Goal: Contribute content

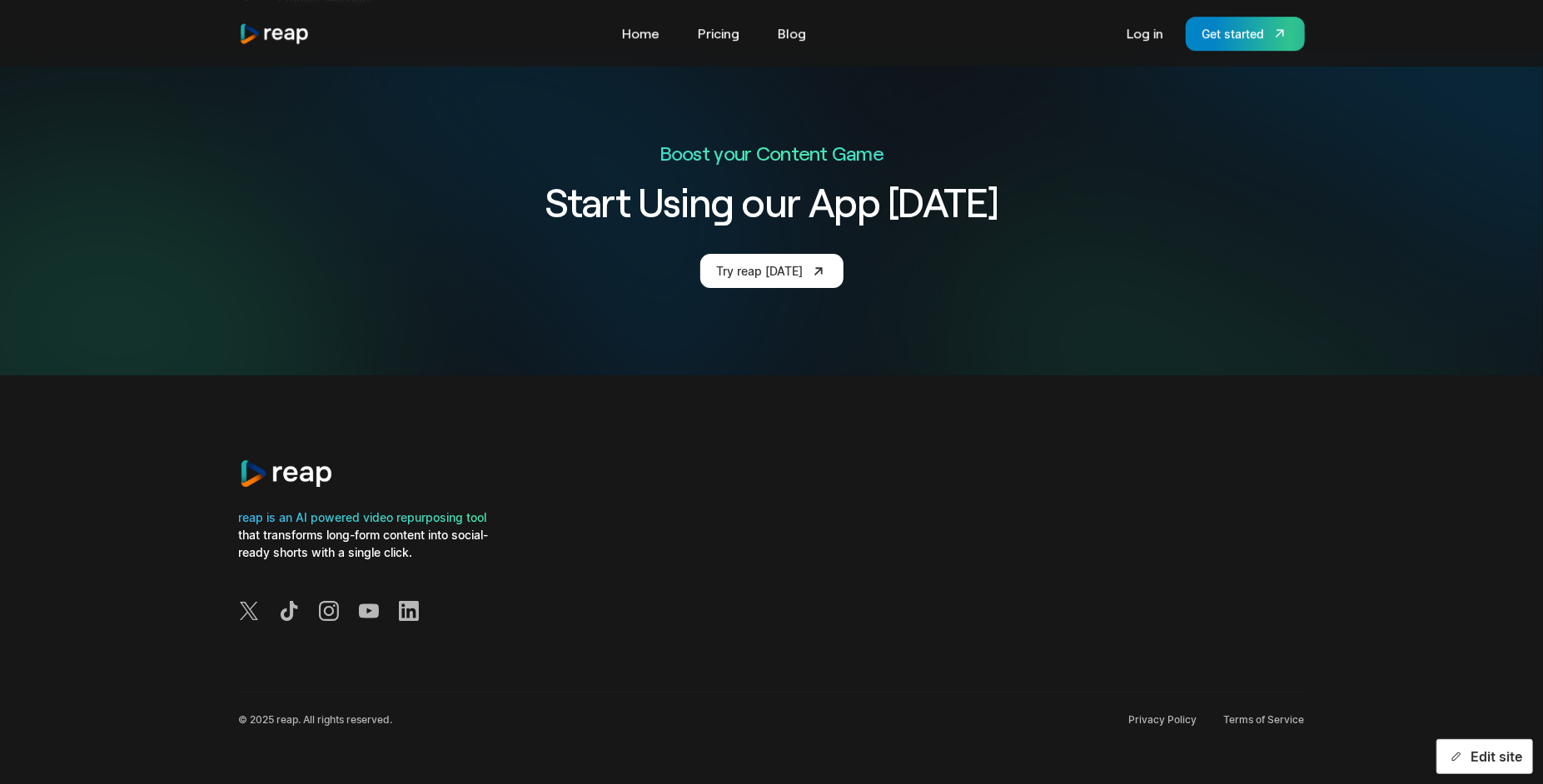
click at [1491, 752] on button "Edit site" at bounding box center [1484, 757] width 97 height 35
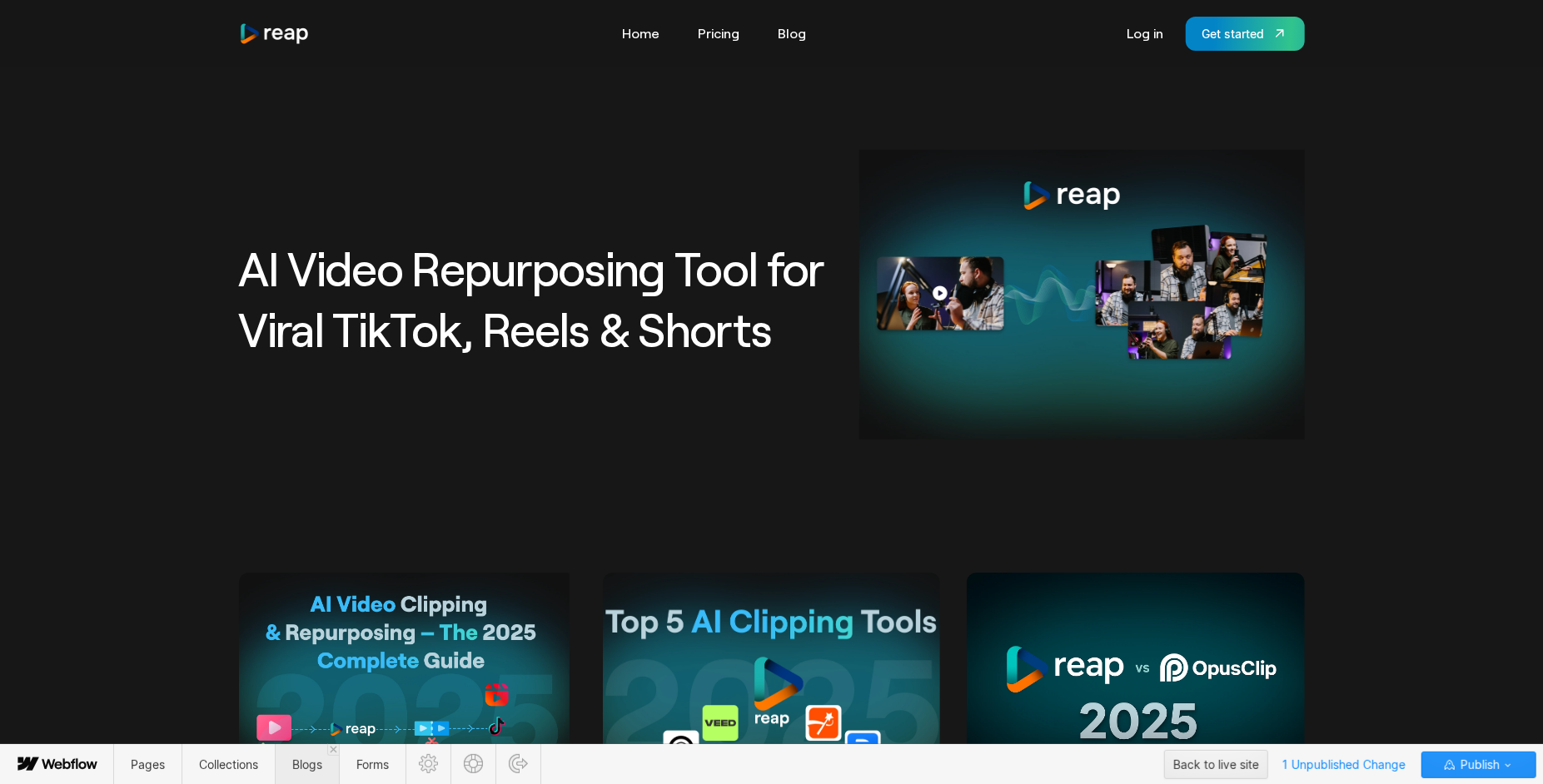
click at [305, 765] on span "Blogs" at bounding box center [306, 764] width 30 height 14
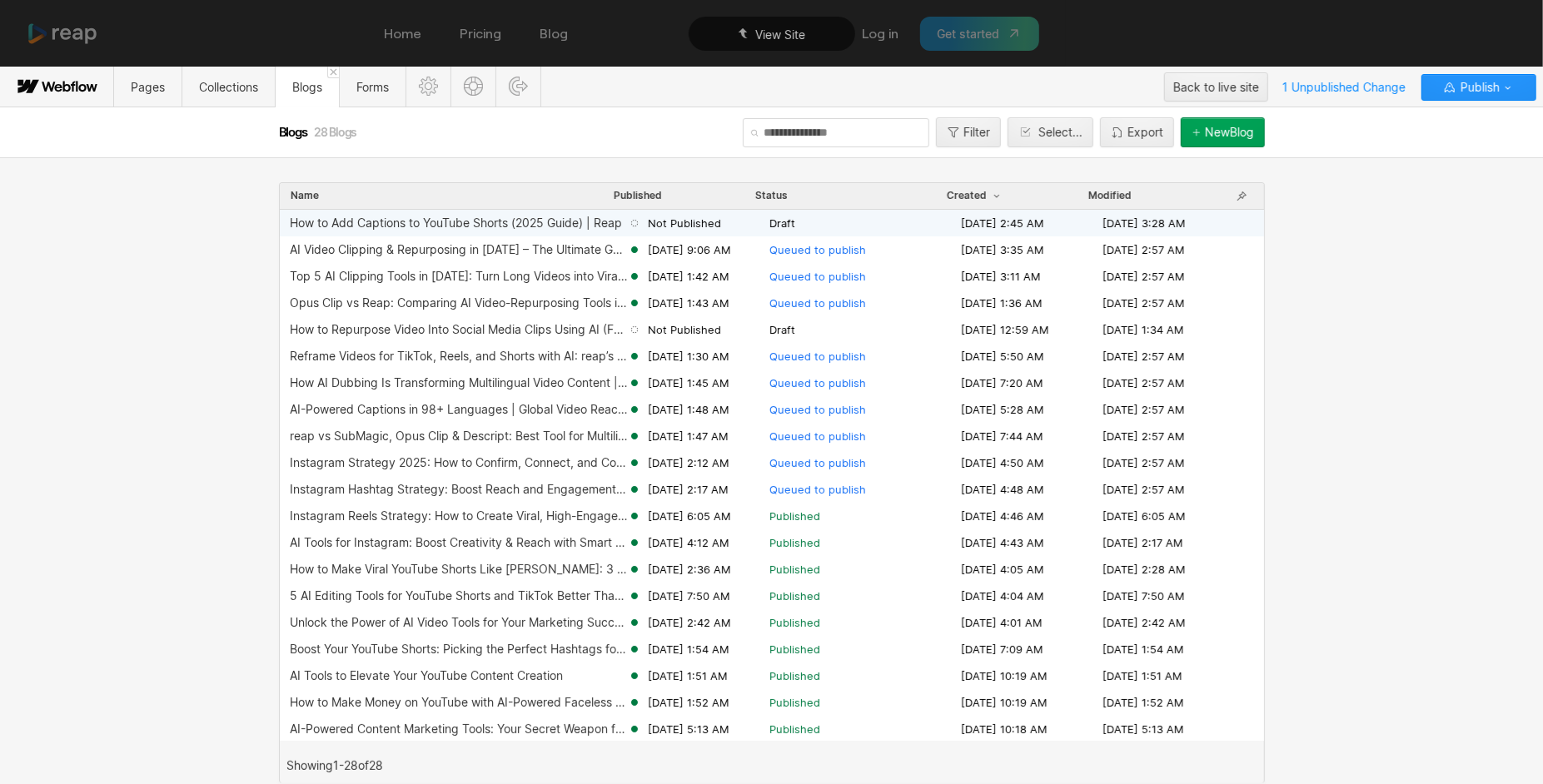
click at [576, 238] on div "AI Video Clipping & Repurposing in [DATE] – The Ultimate Guide for Creators [DA…" at bounding box center [772, 250] width 984 height 26
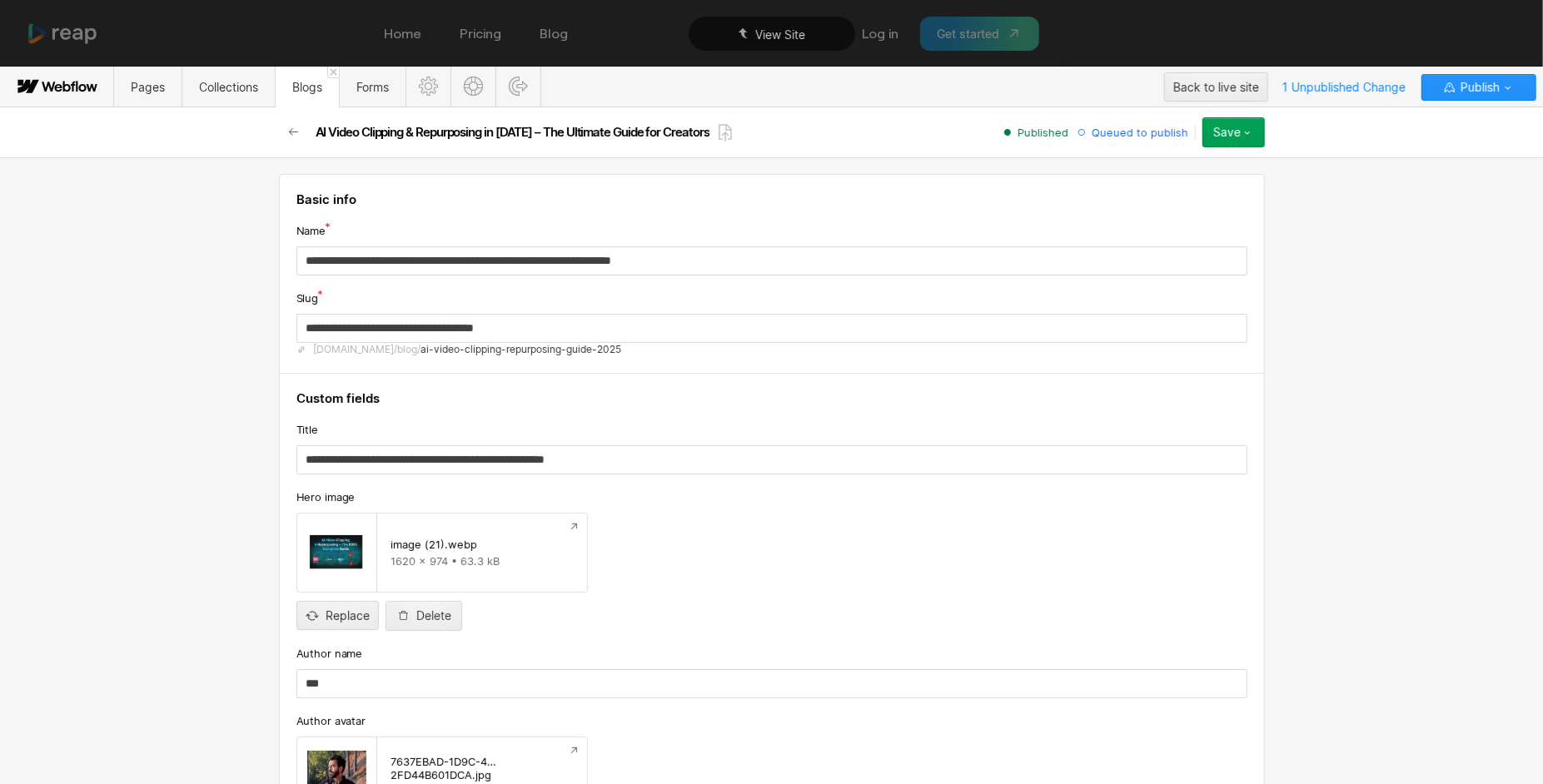
click at [1229, 134] on div "Save" at bounding box center [1227, 132] width 27 height 14
click at [1166, 181] on span "Publish now" at bounding box center [1140, 189] width 57 height 16
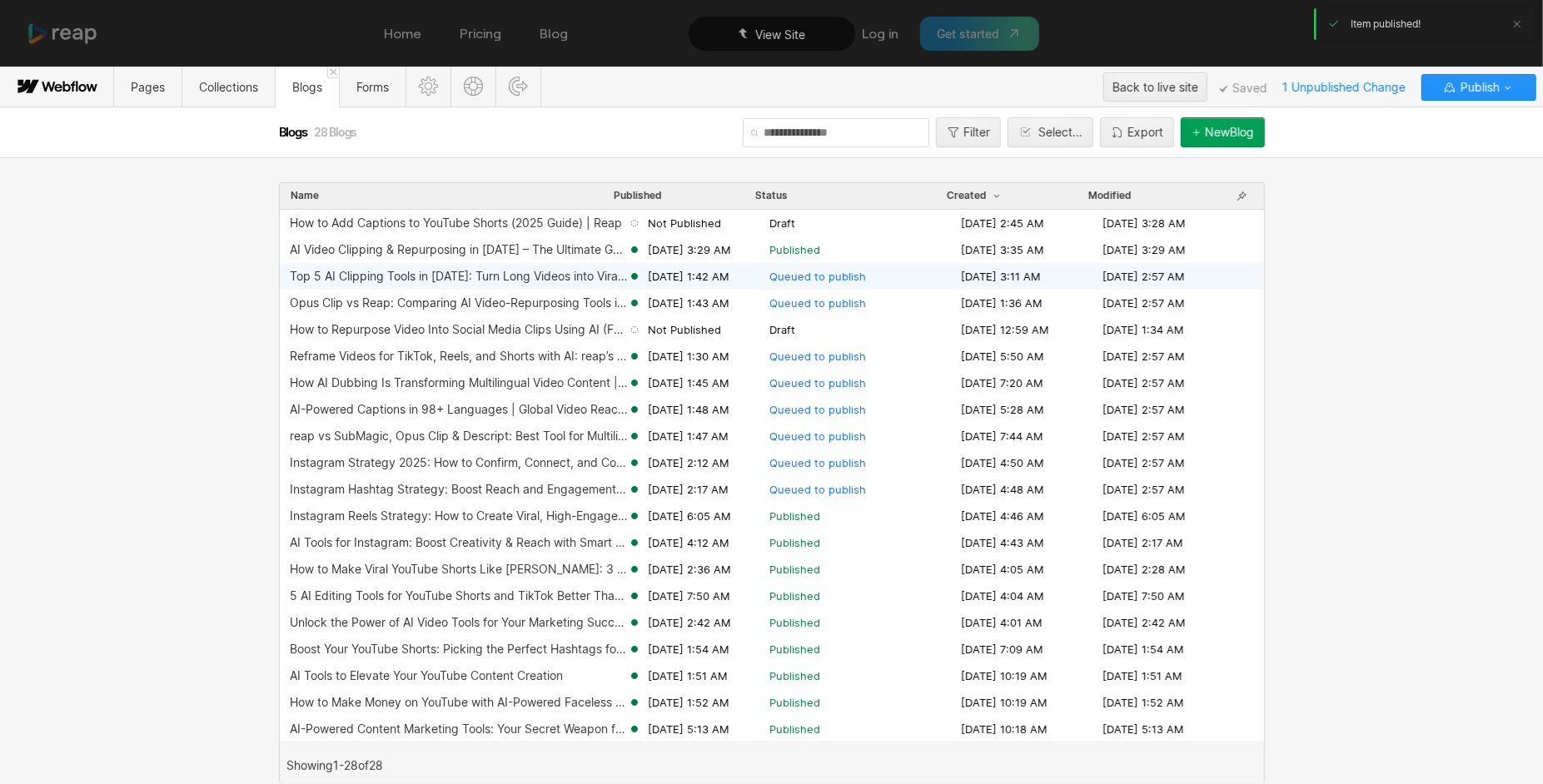
click at [589, 277] on div "Top 5 AI Clipping Tools in [DATE]: Turn Long Videos into Viral Clips" at bounding box center [458, 277] width 338 height 14
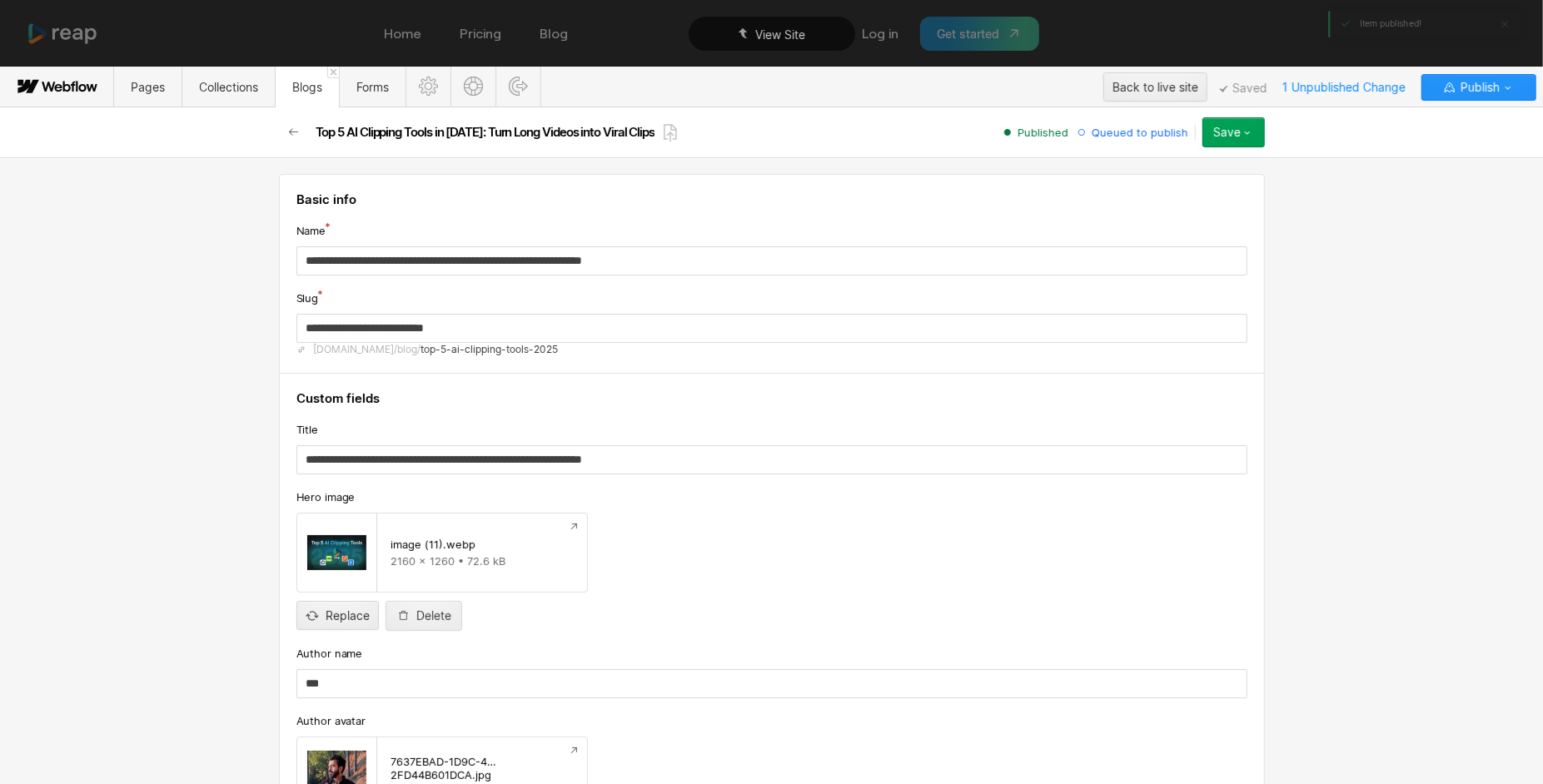
click at [1249, 126] on icon "button" at bounding box center [1247, 132] width 14 height 14
click at [1172, 180] on div "Publish now" at bounding box center [1182, 188] width 164 height 23
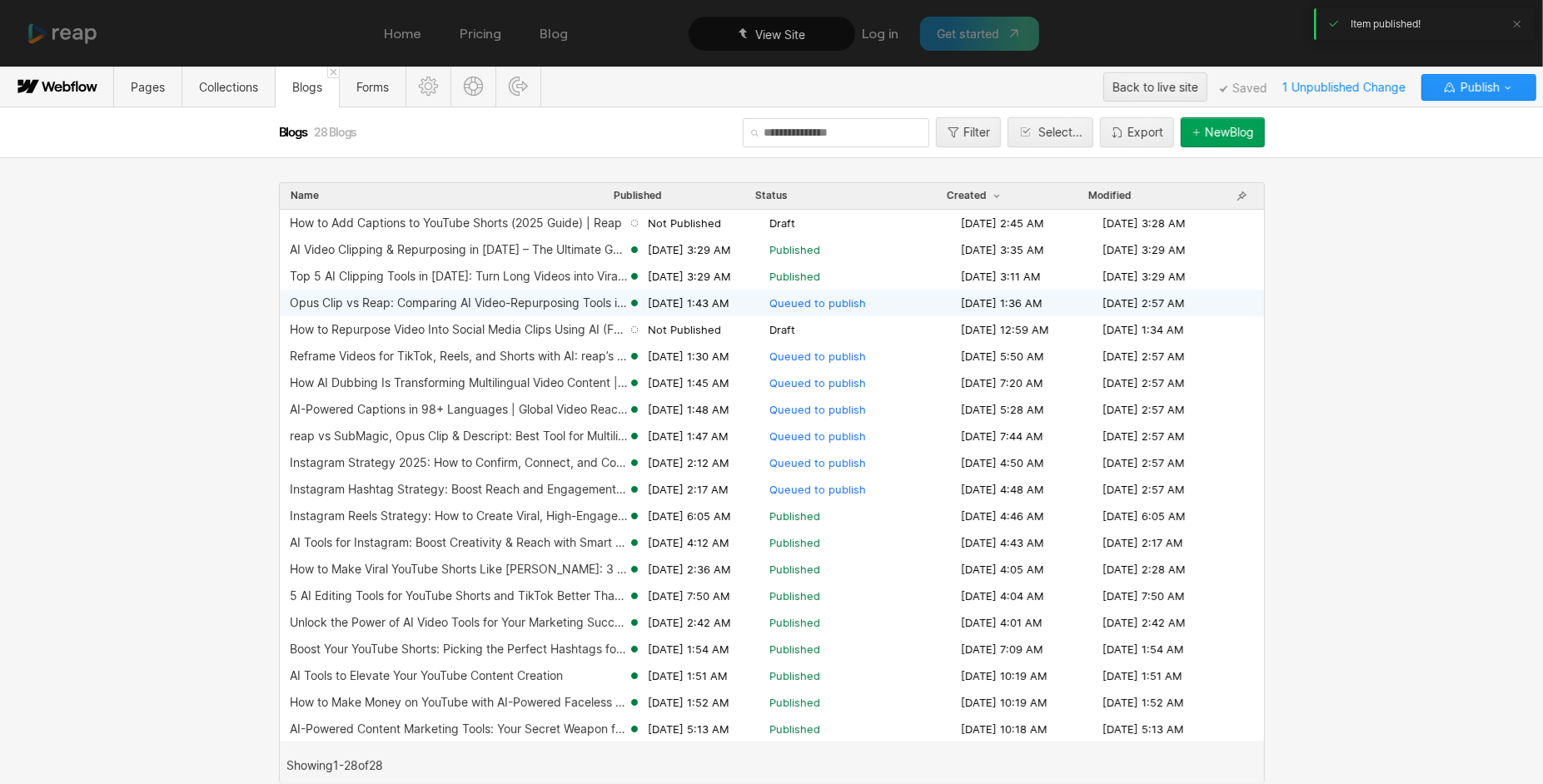
click at [543, 299] on div "Opus Clip vs Reap: Comparing AI Video-Repurposing Tools in [DATE]" at bounding box center [458, 303] width 338 height 14
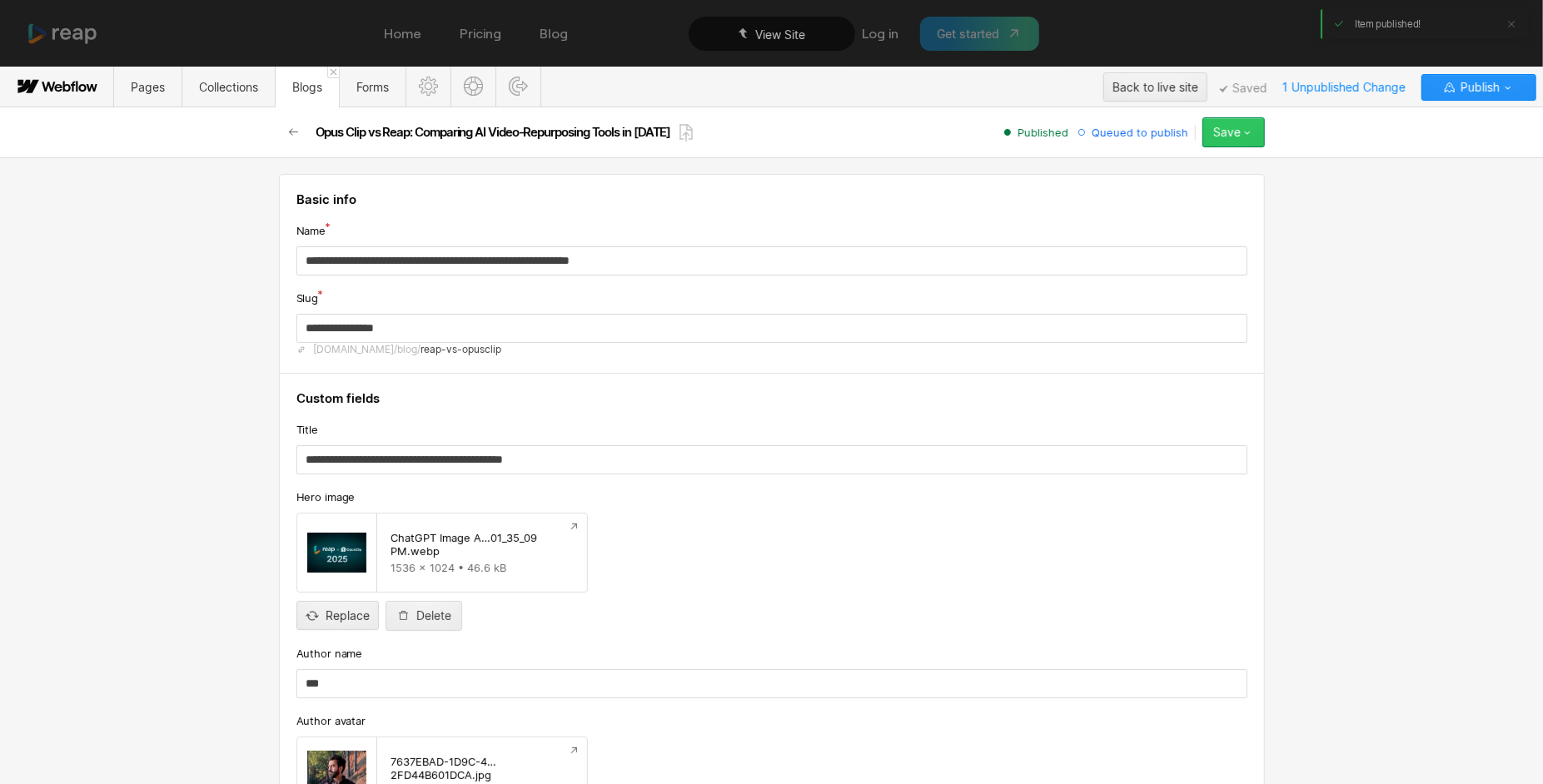
click at [1226, 140] on button "Save" at bounding box center [1234, 132] width 63 height 30
click at [1148, 181] on span "Publish now" at bounding box center [1140, 189] width 57 height 16
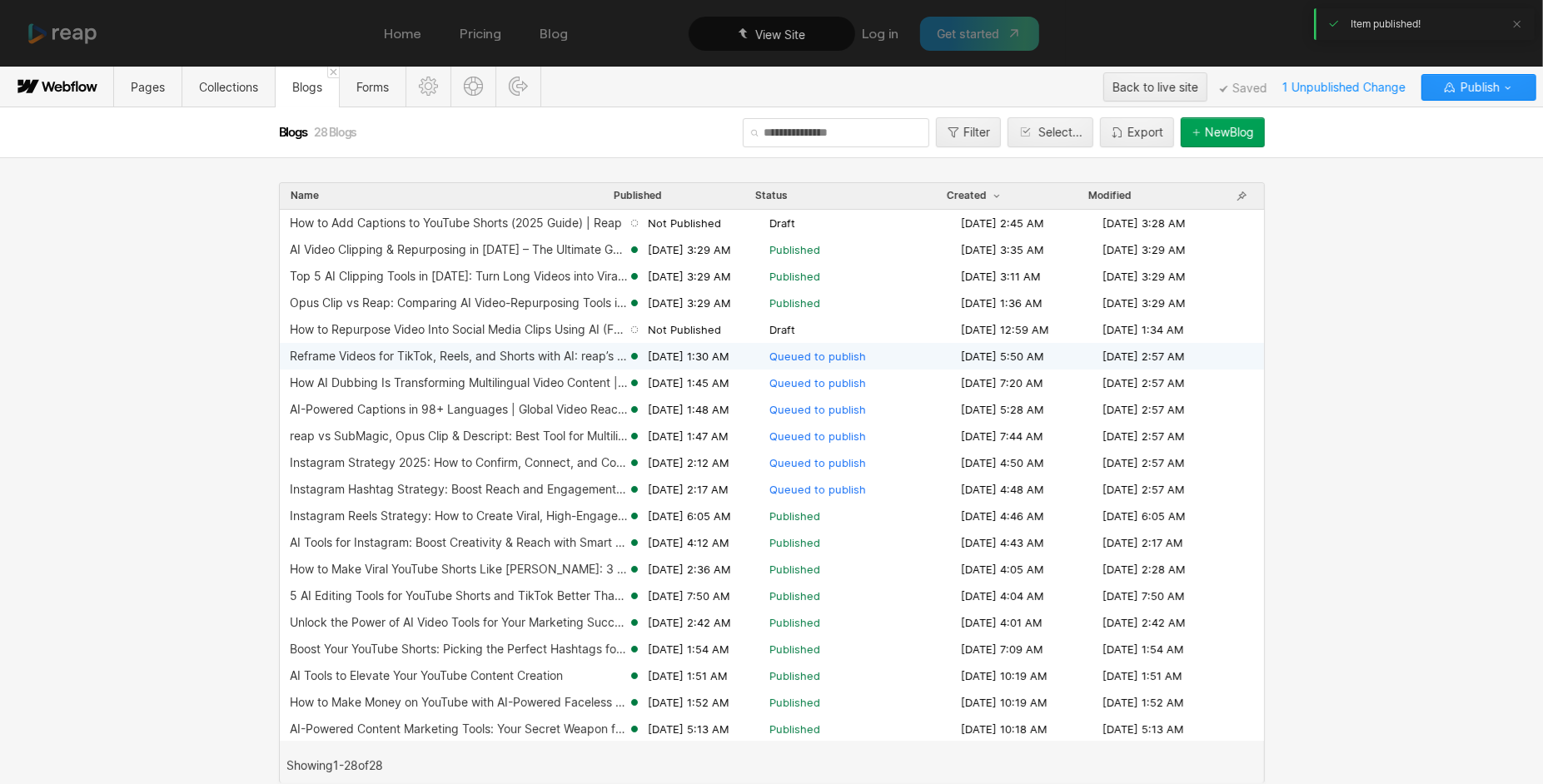
click at [568, 357] on div "Reframe Videos for TikTok, Reels, and Shorts with AI: reap’s Auto Reframe Tool" at bounding box center [458, 356] width 338 height 14
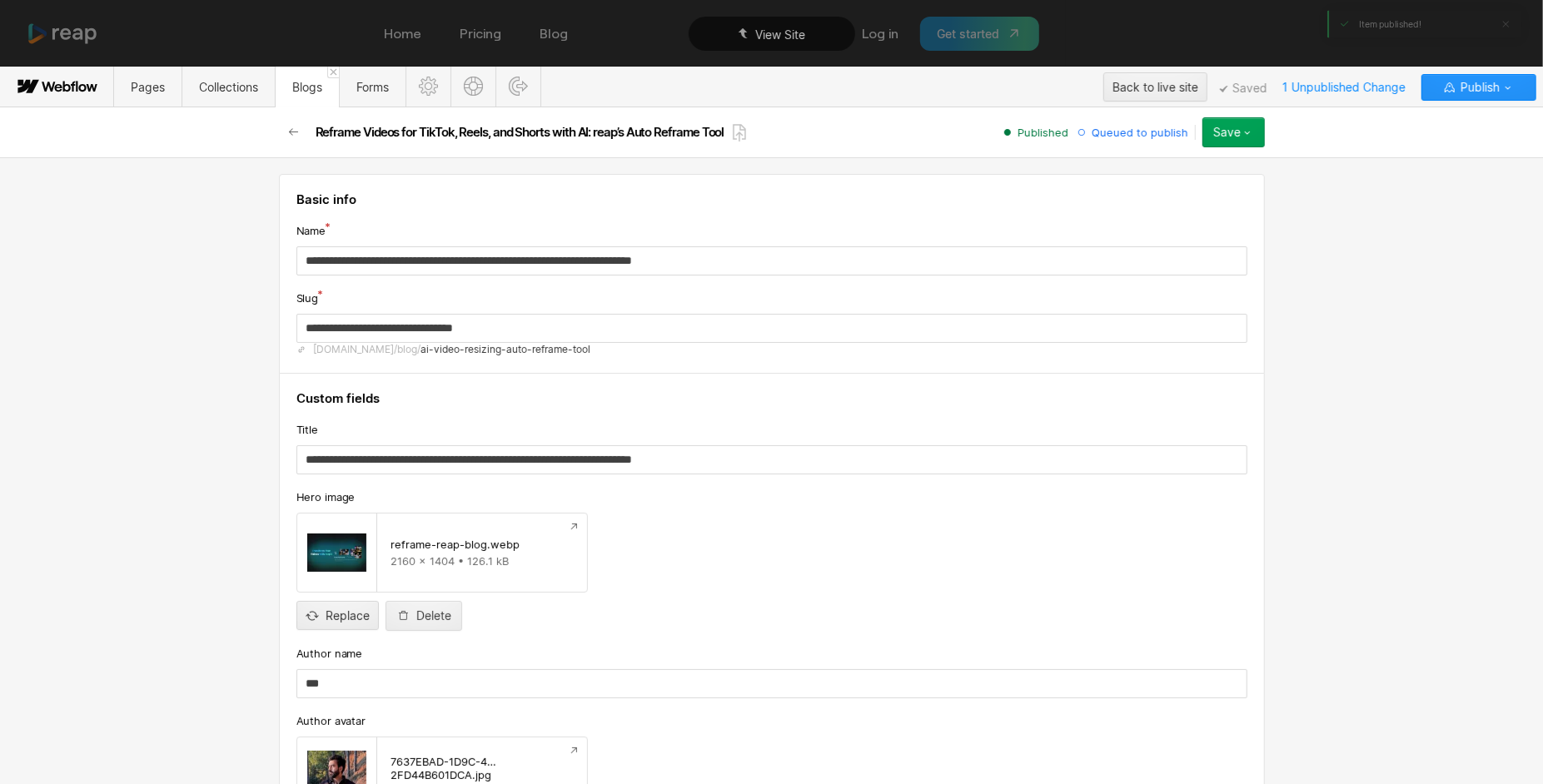
click at [1216, 131] on div "Save" at bounding box center [1227, 132] width 27 height 14
click at [1159, 192] on span "Publish now" at bounding box center [1140, 189] width 57 height 16
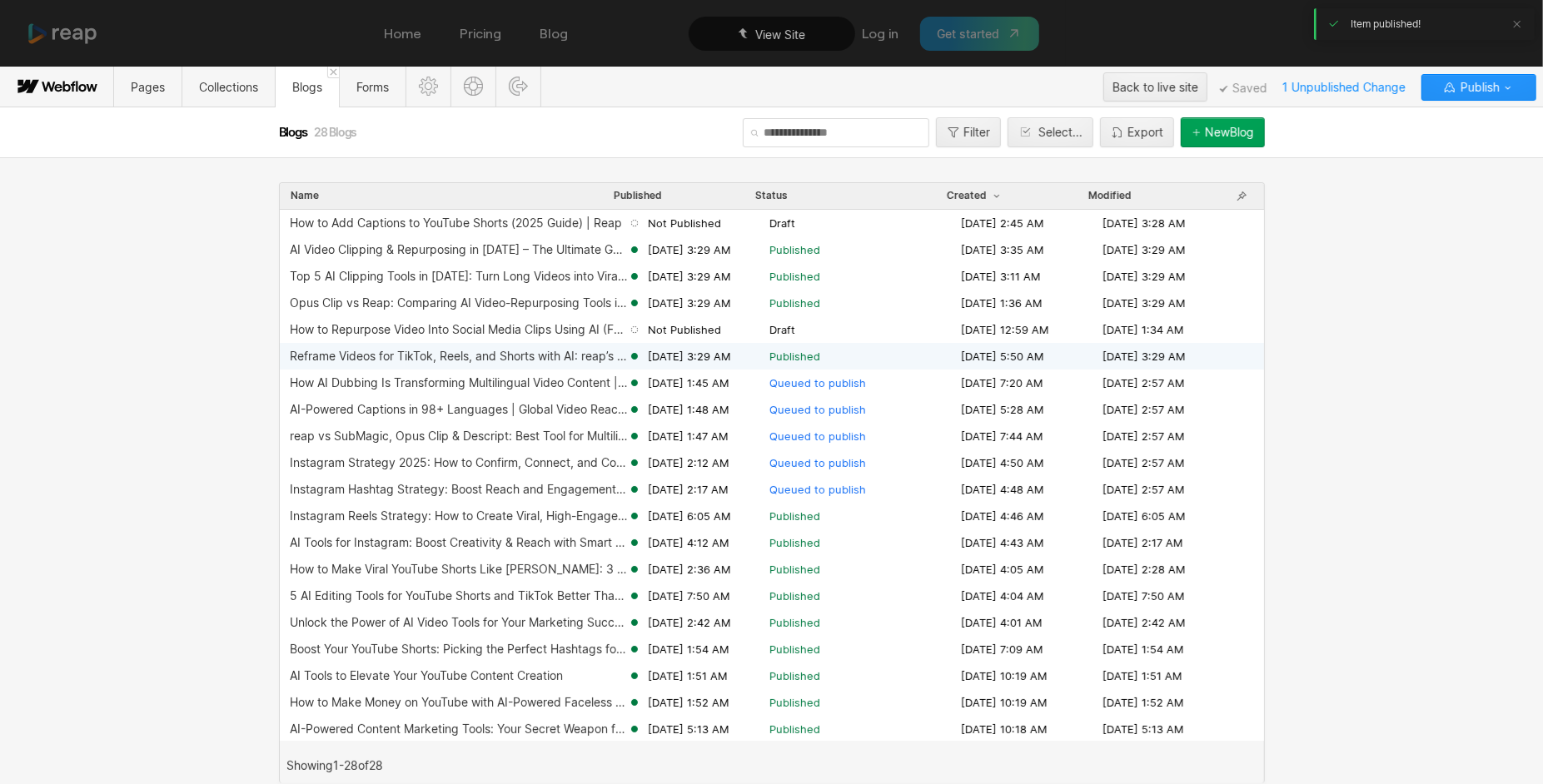
click at [582, 355] on div "Reframe Videos for TikTok, Reels, and Shorts with AI: reap’s Auto Reframe Tool" at bounding box center [458, 356] width 338 height 14
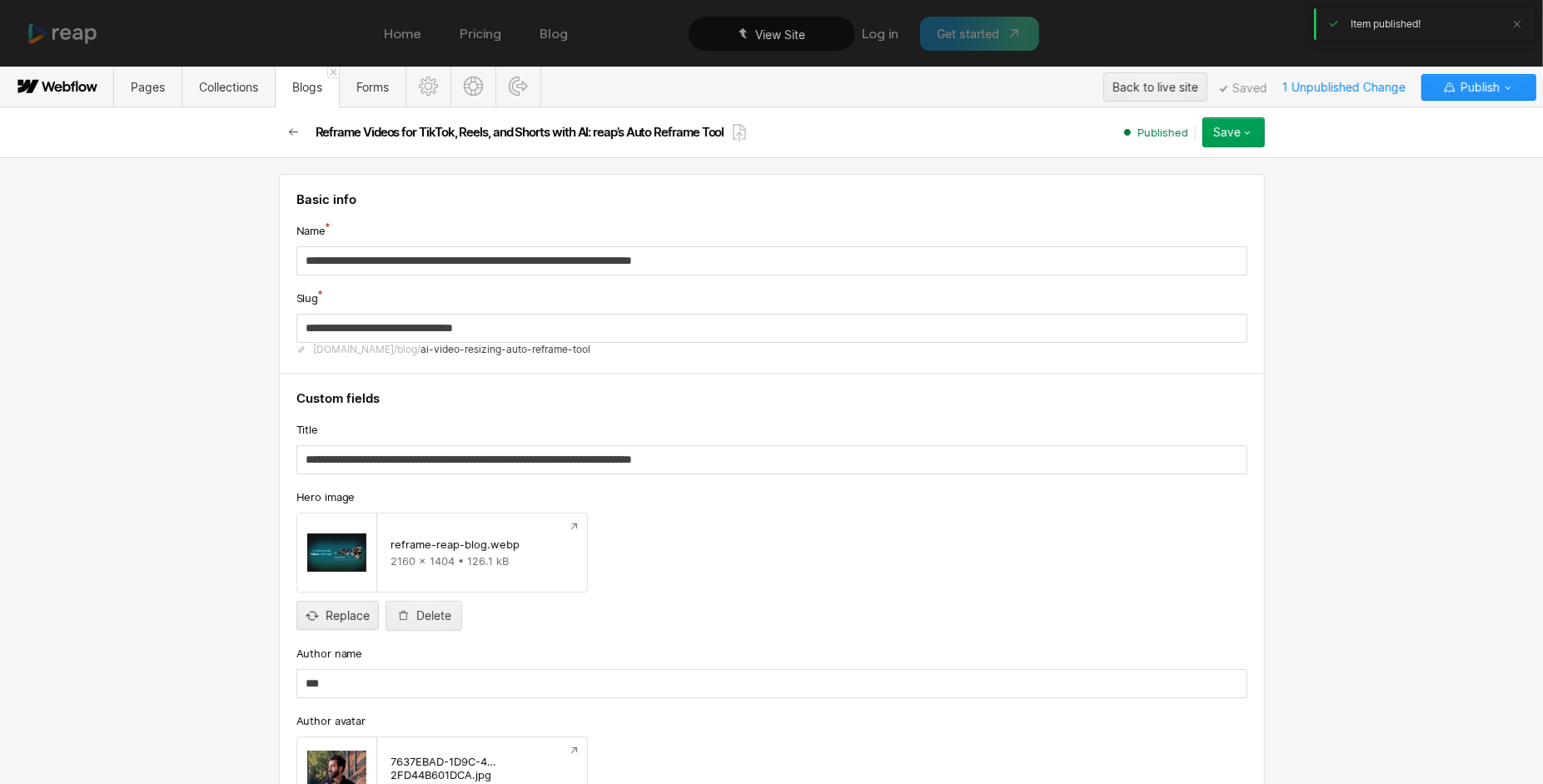
click at [287, 137] on icon "button" at bounding box center [294, 132] width 14 height 14
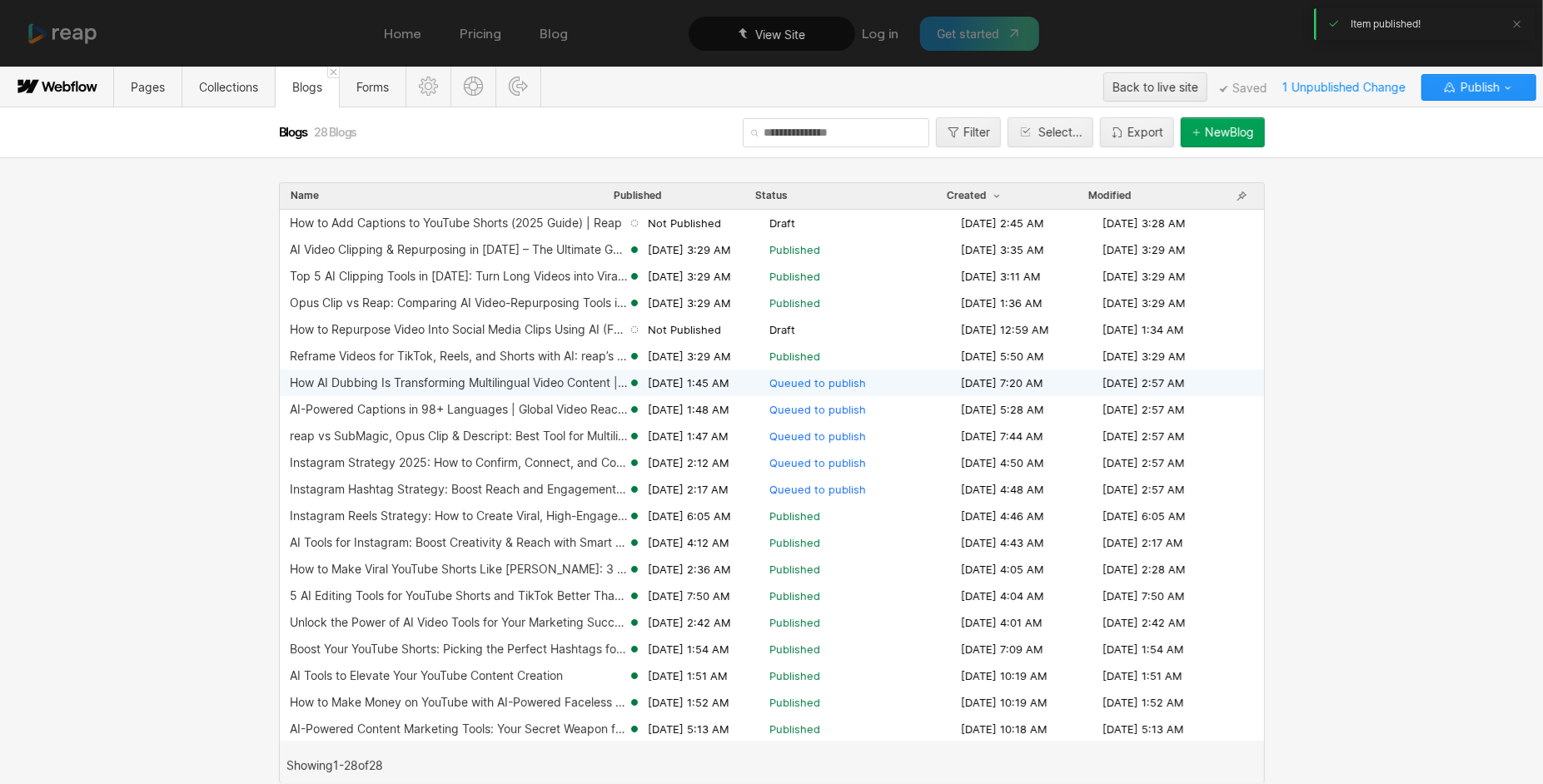
click at [561, 377] on div "How AI Dubbing Is Transforming Multilingual Video Content | reap" at bounding box center [458, 383] width 338 height 14
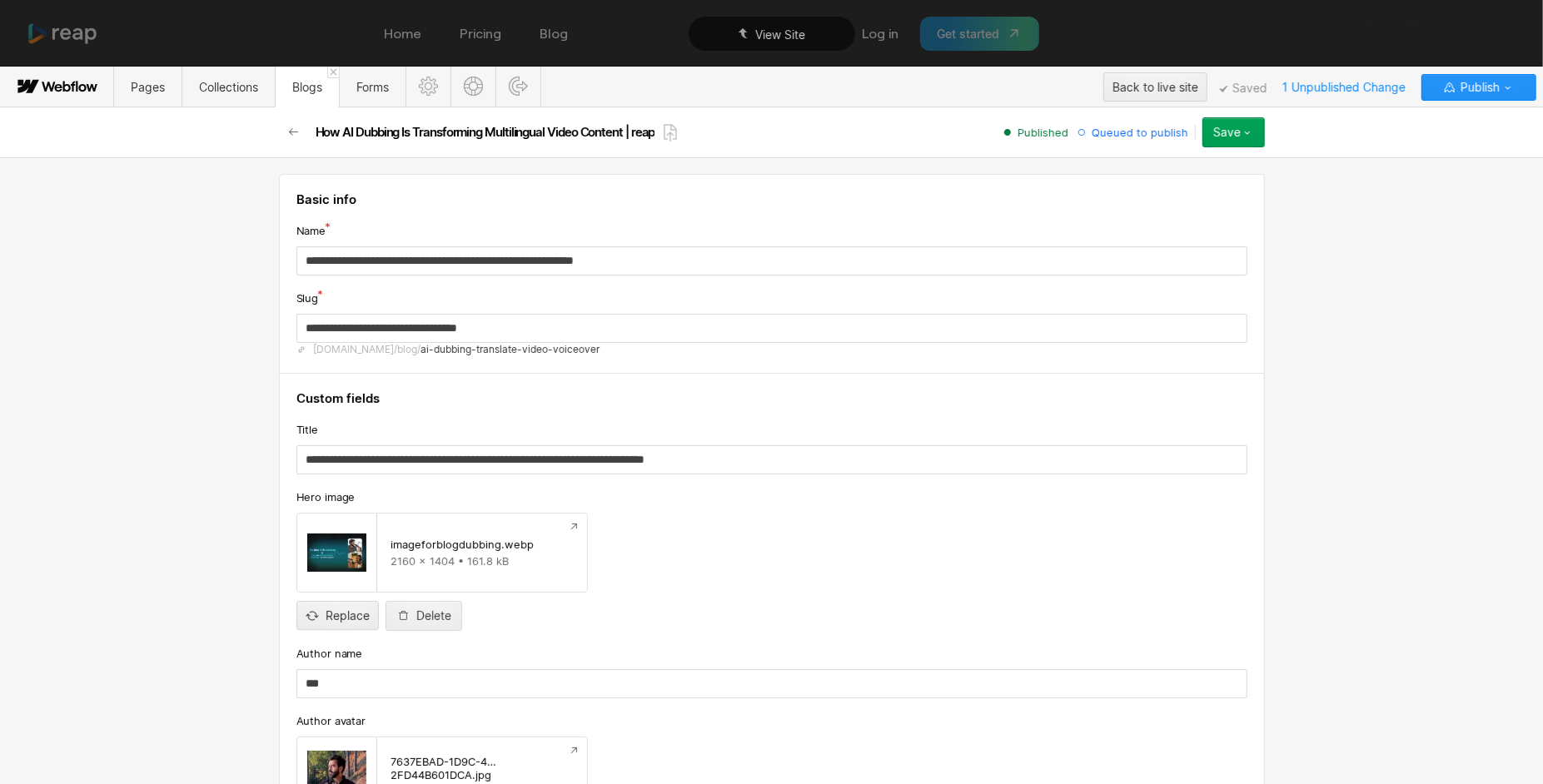
click at [1223, 125] on div "Save" at bounding box center [1227, 132] width 27 height 14
click at [1177, 180] on div "Publish now" at bounding box center [1182, 188] width 164 height 23
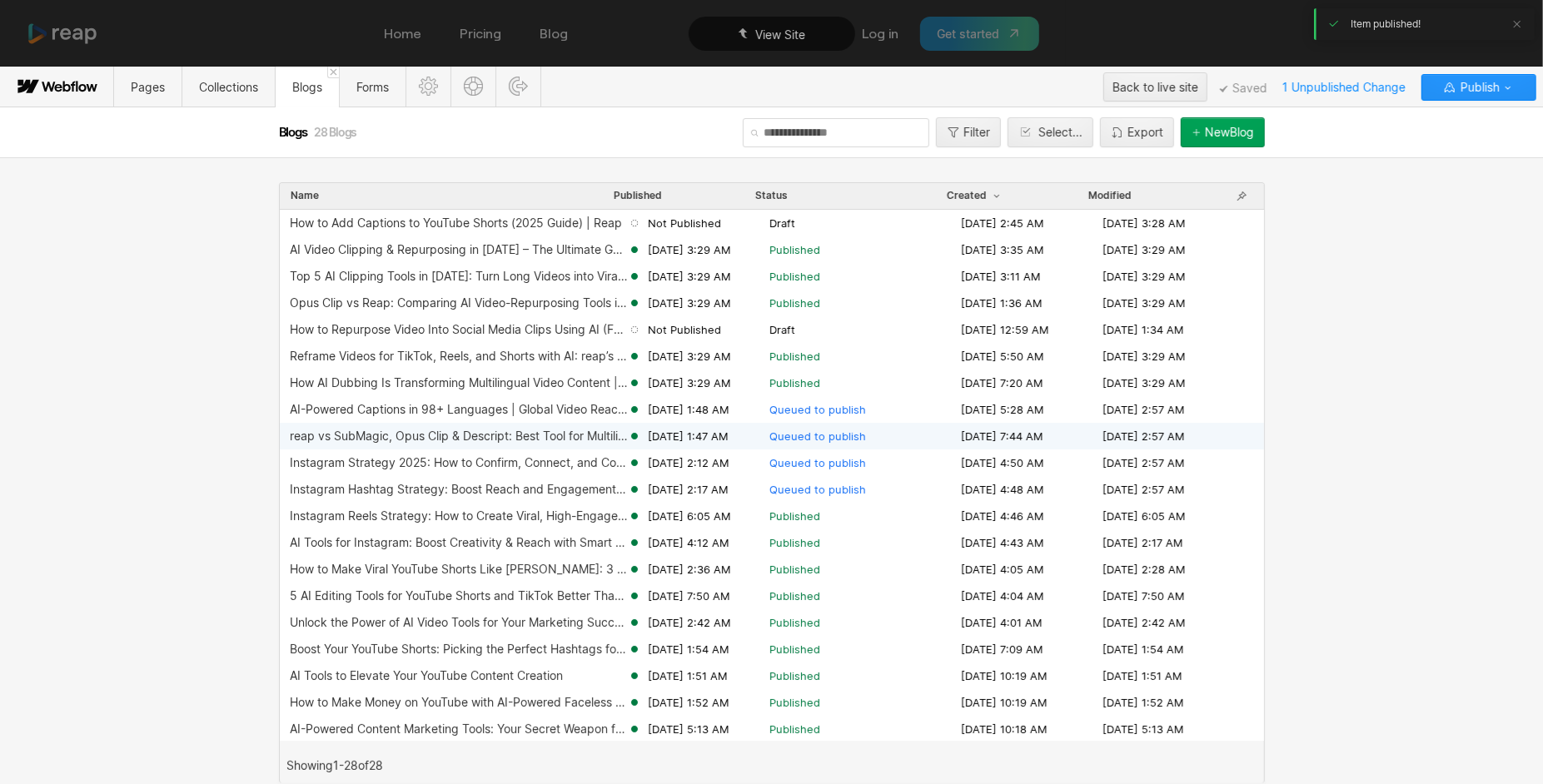
click at [565, 428] on div "reap vs SubMagic, Opus Clip & Descript: Best Tool for Multilingual Video Editin…" at bounding box center [772, 436] width 984 height 26
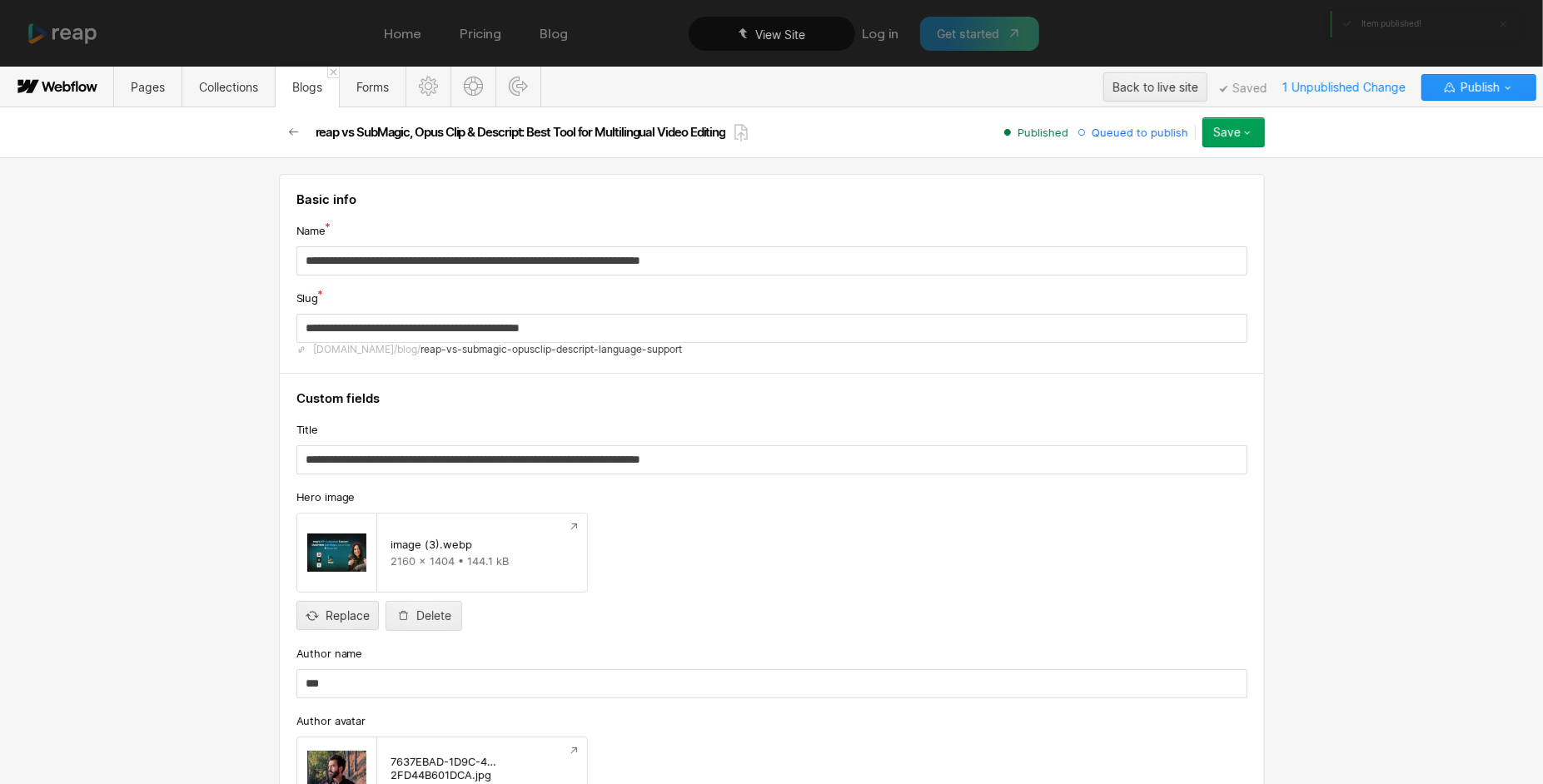
click at [1249, 130] on icon "button" at bounding box center [1247, 132] width 14 height 14
click at [1177, 180] on div "Publish now" at bounding box center [1182, 188] width 164 height 23
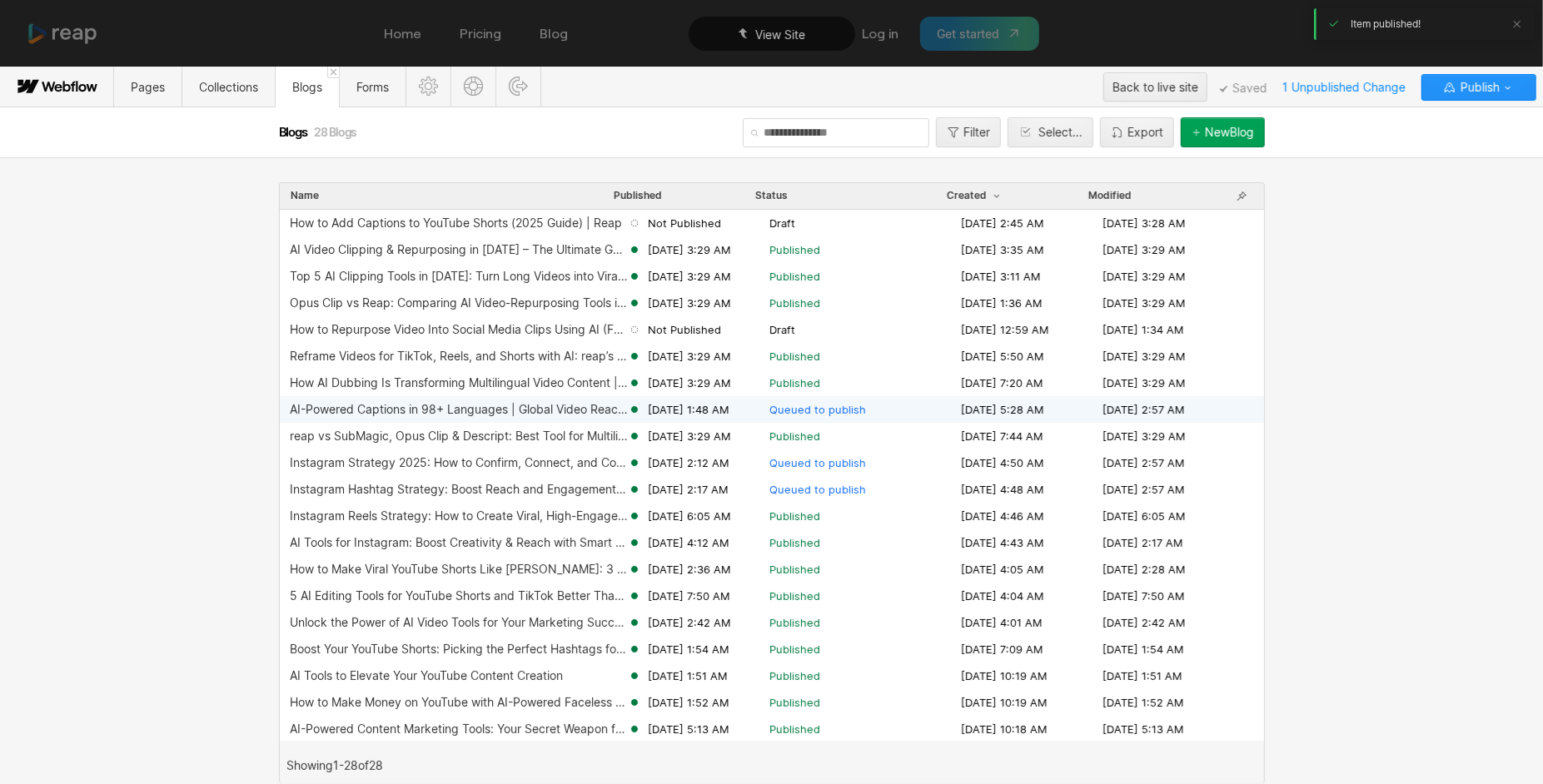
click at [538, 414] on div "AI-Powered Captions in 98+ Languages | Global Video Reach with reap" at bounding box center [458, 410] width 338 height 14
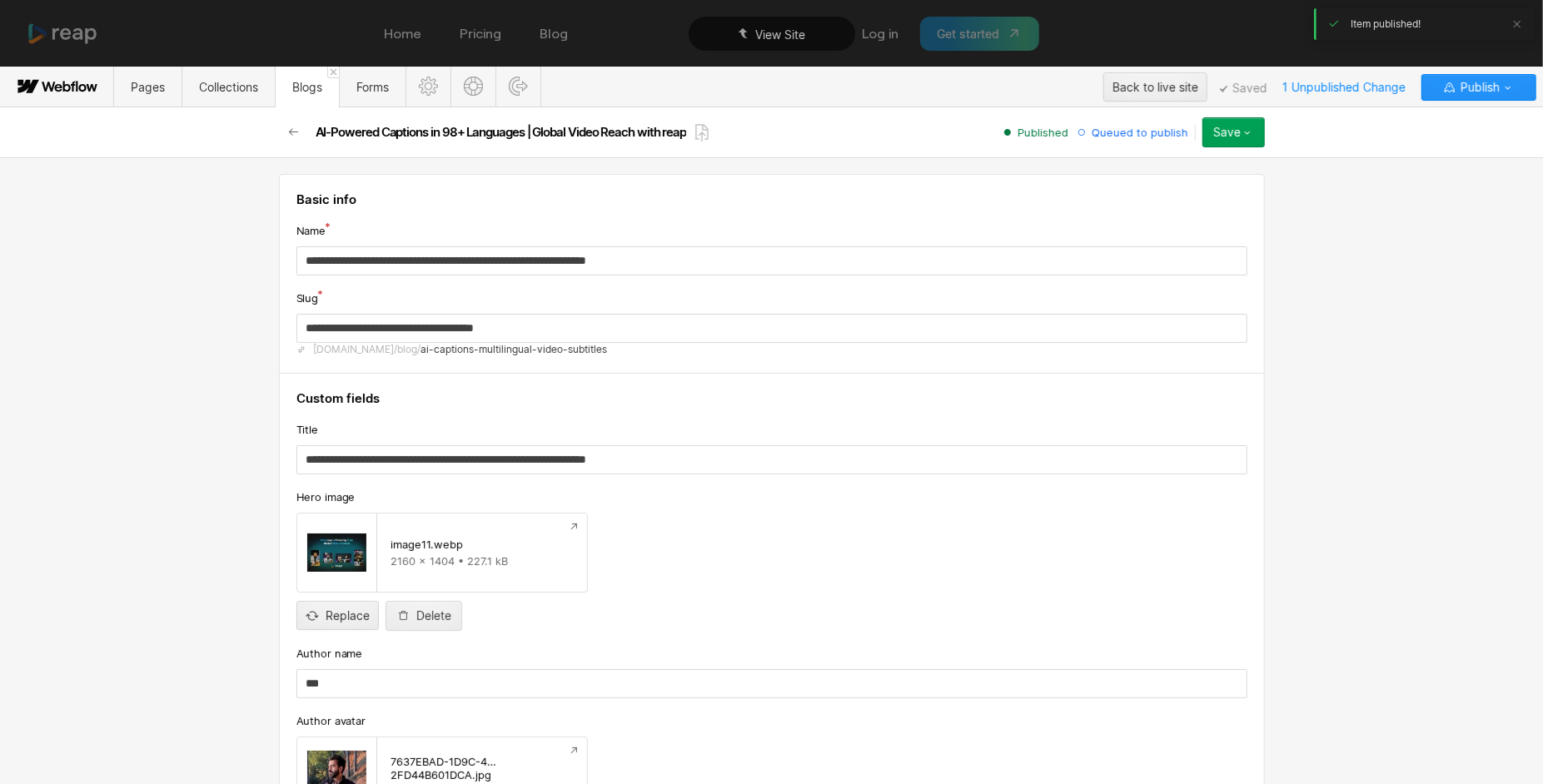
click at [1222, 125] on div "Save" at bounding box center [1227, 132] width 27 height 14
click at [1161, 181] on span "Publish now" at bounding box center [1140, 189] width 57 height 16
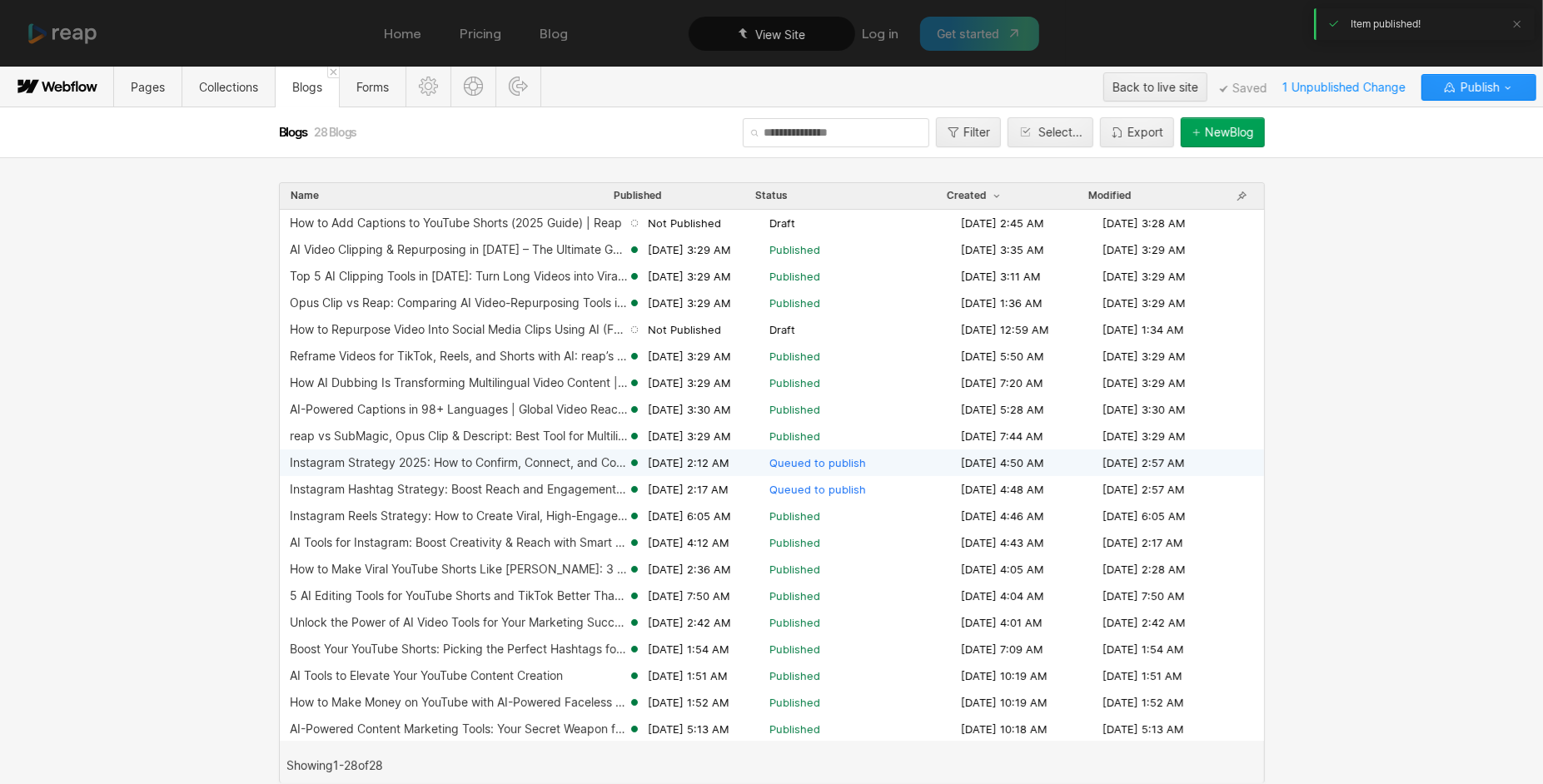
click at [598, 464] on div "Instagram Strategy 2025: How to Confirm, Connect, and Convert Your Followers" at bounding box center [458, 463] width 338 height 14
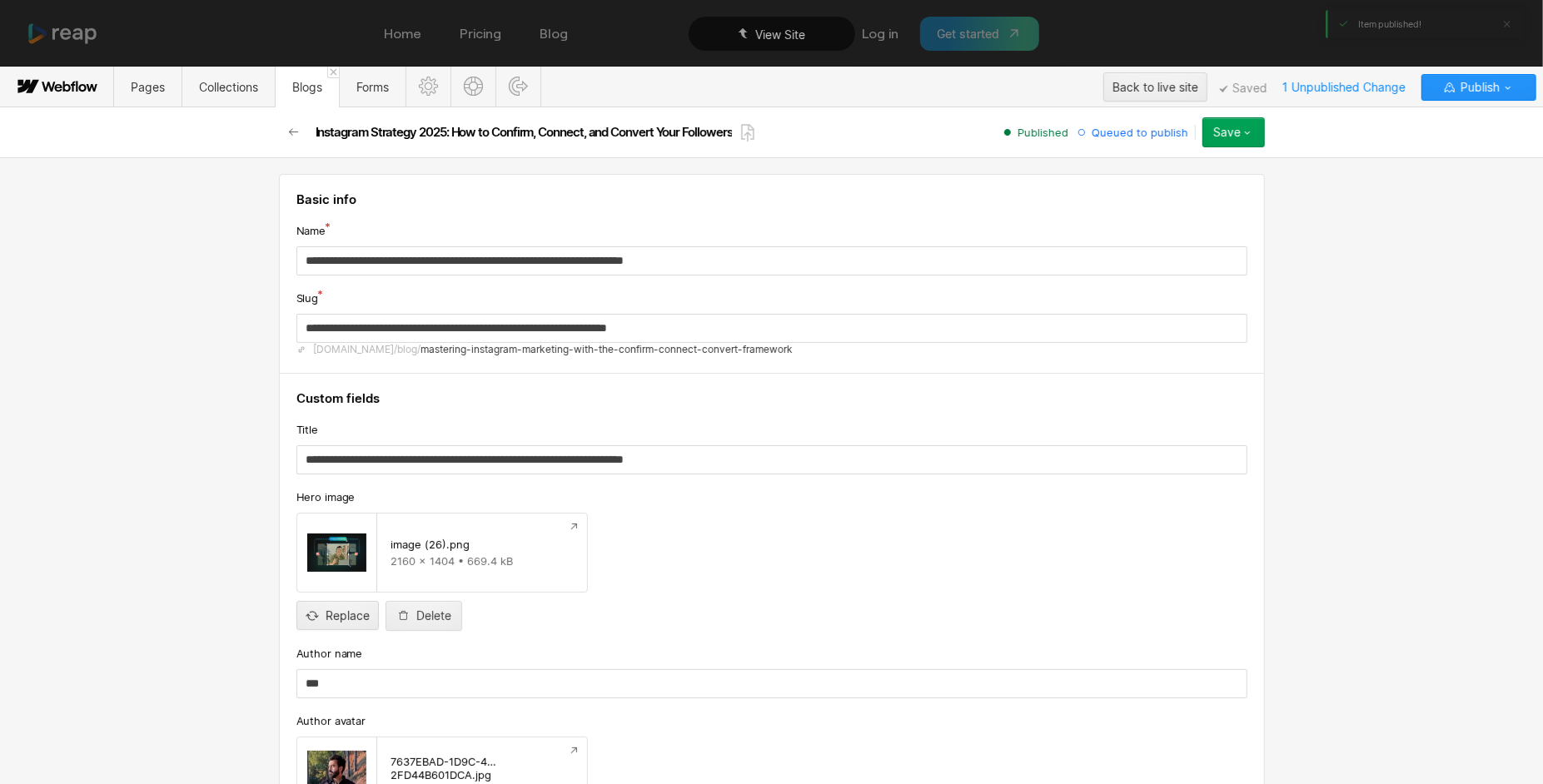
click at [1234, 125] on div "Save" at bounding box center [1227, 132] width 27 height 14
click at [1146, 193] on span "Publish now" at bounding box center [1140, 189] width 57 height 16
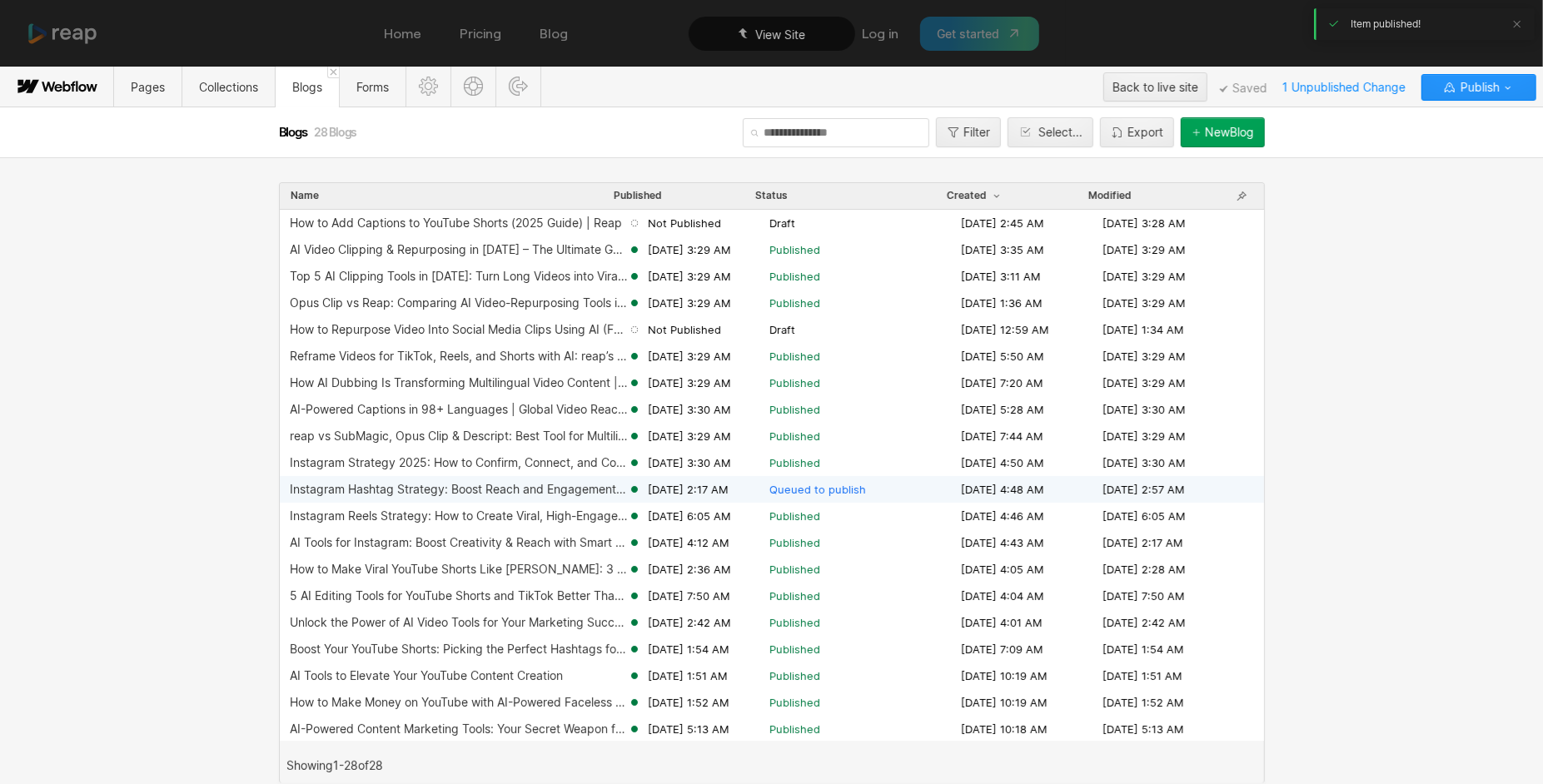
click at [546, 495] on div "Instagram Hashtag Strategy: Boost Reach and Engagement the Smart Way [DATE] 2:1…" at bounding box center [772, 488] width 984 height 26
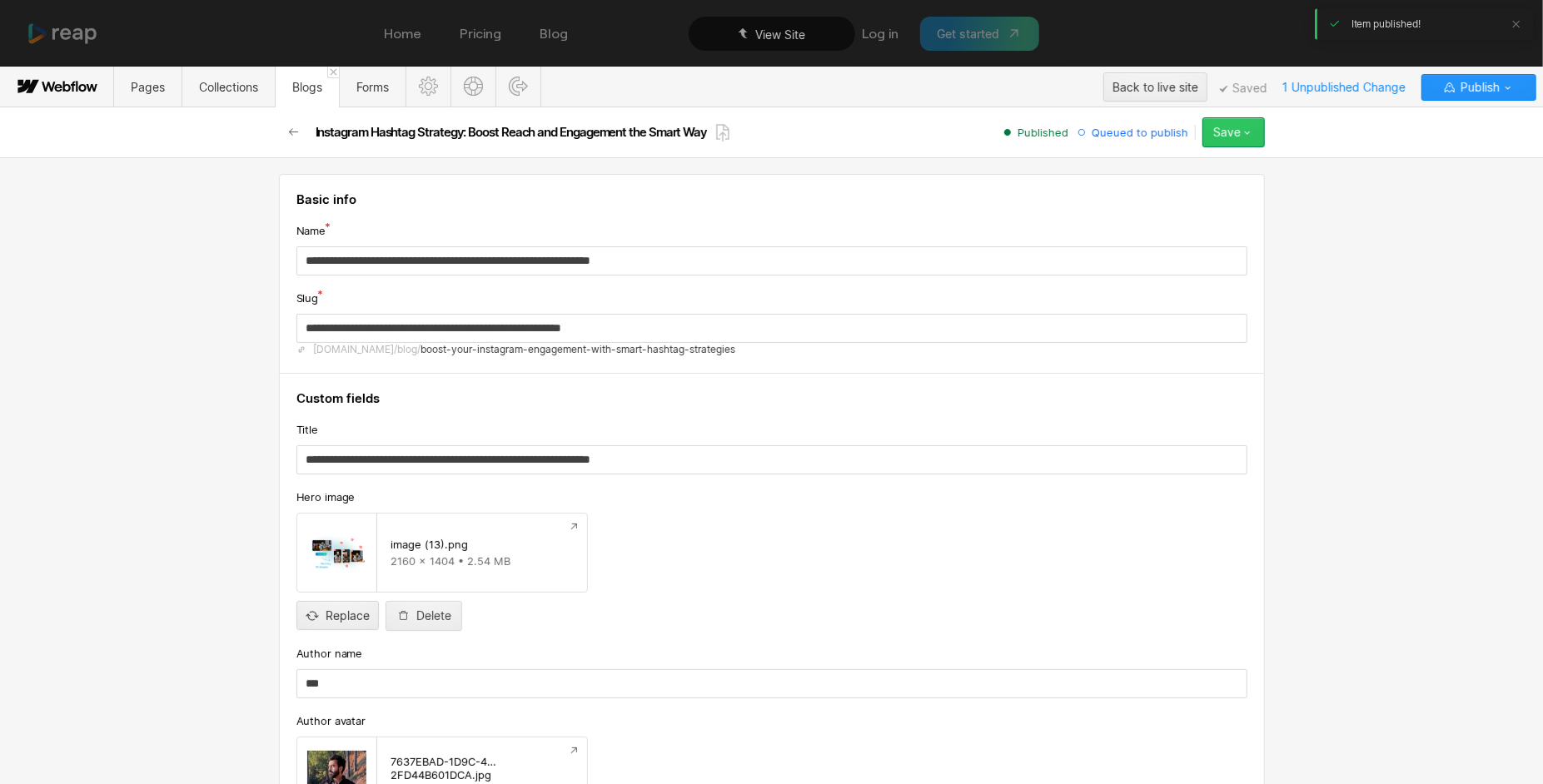
click at [1251, 142] on button "Save" at bounding box center [1234, 132] width 63 height 30
click at [1142, 192] on span "Publish now" at bounding box center [1140, 189] width 57 height 16
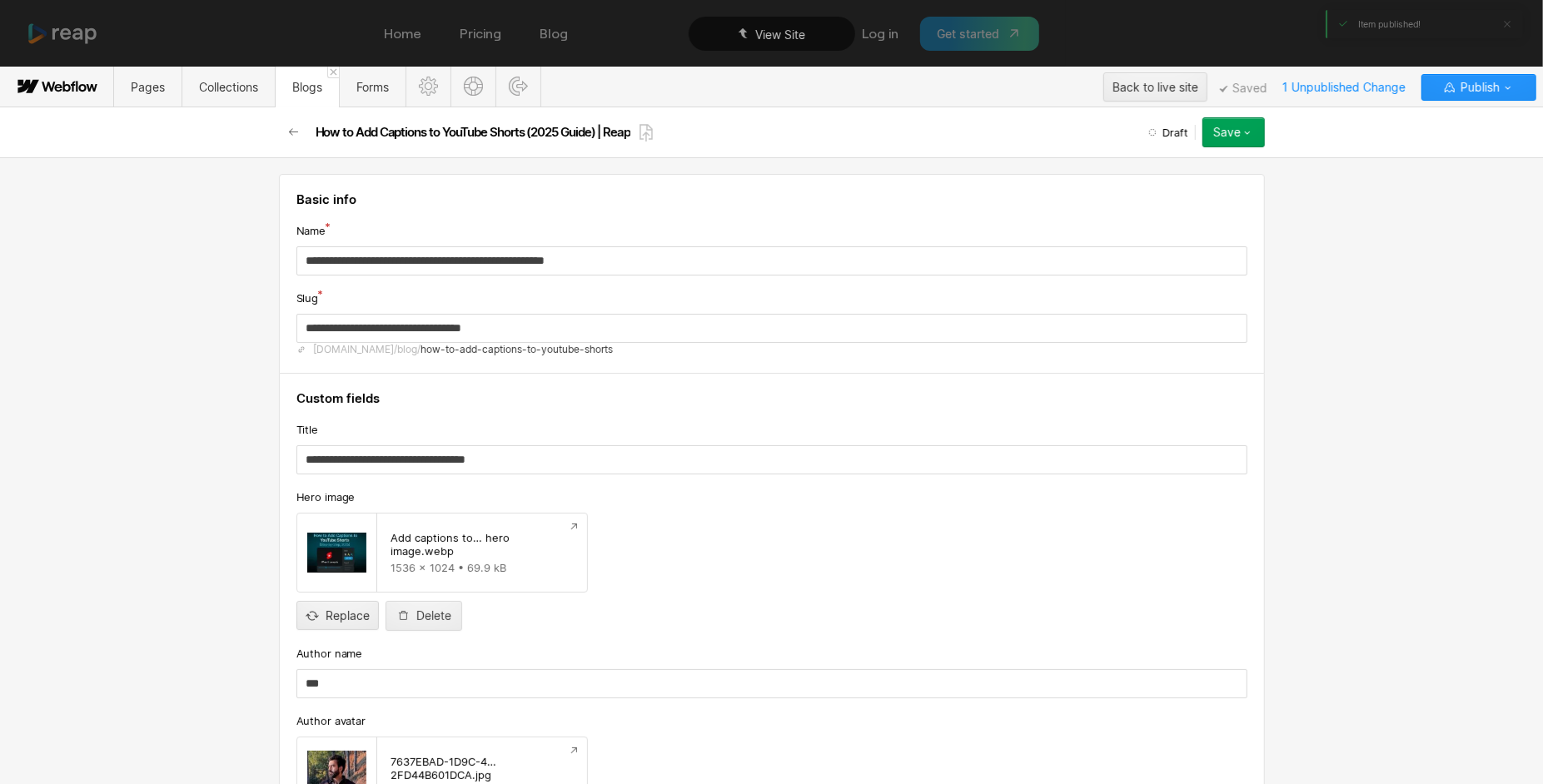
click at [1234, 130] on div "Save" at bounding box center [1227, 132] width 27 height 14
click at [1156, 182] on span "Publish now" at bounding box center [1140, 189] width 57 height 16
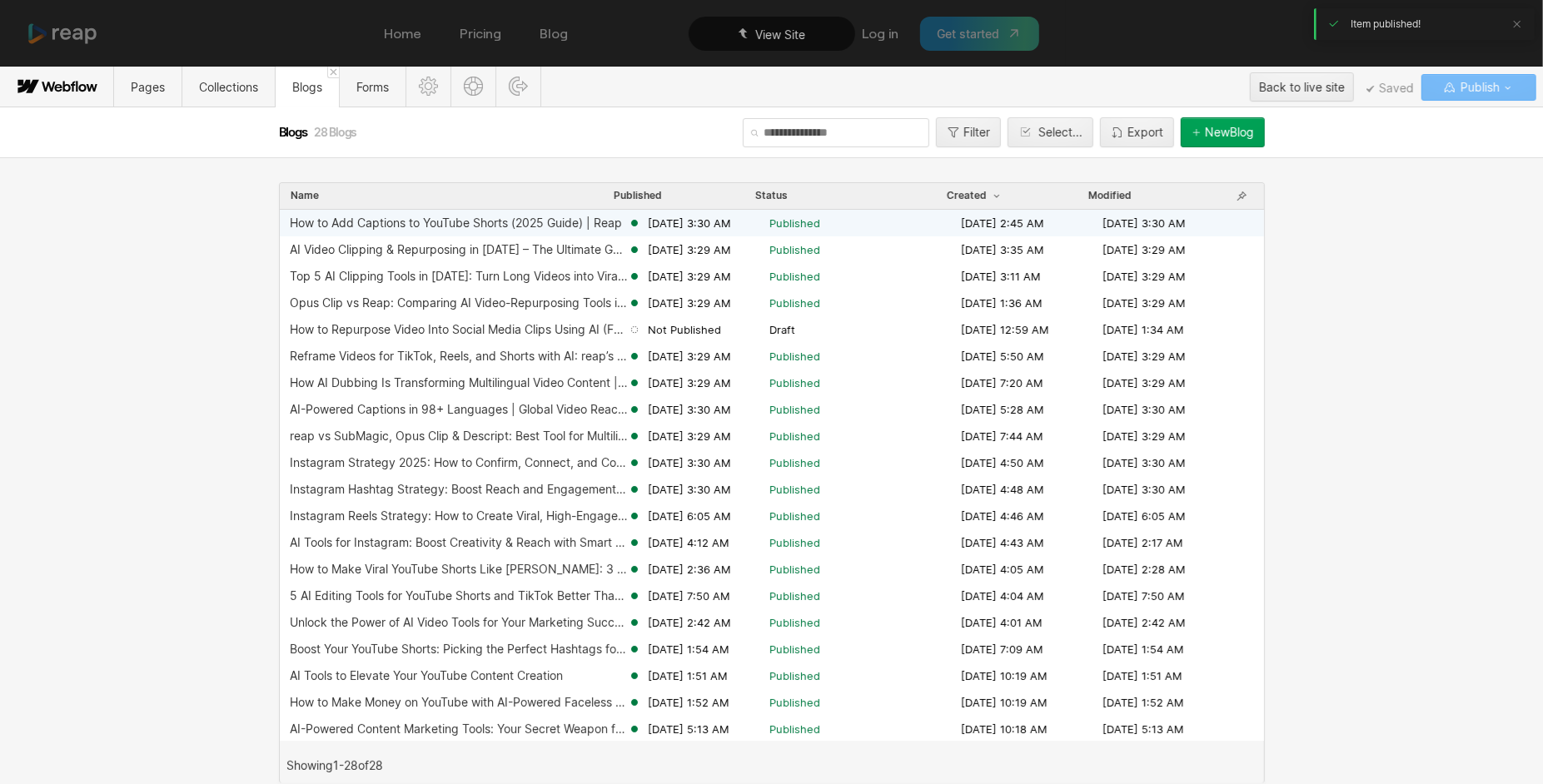
click at [512, 214] on div "How to Add Captions to YouTube Shorts (2025 Guide) | Reap [DATE] 3:30 AM Publis…" at bounding box center [772, 222] width 984 height 26
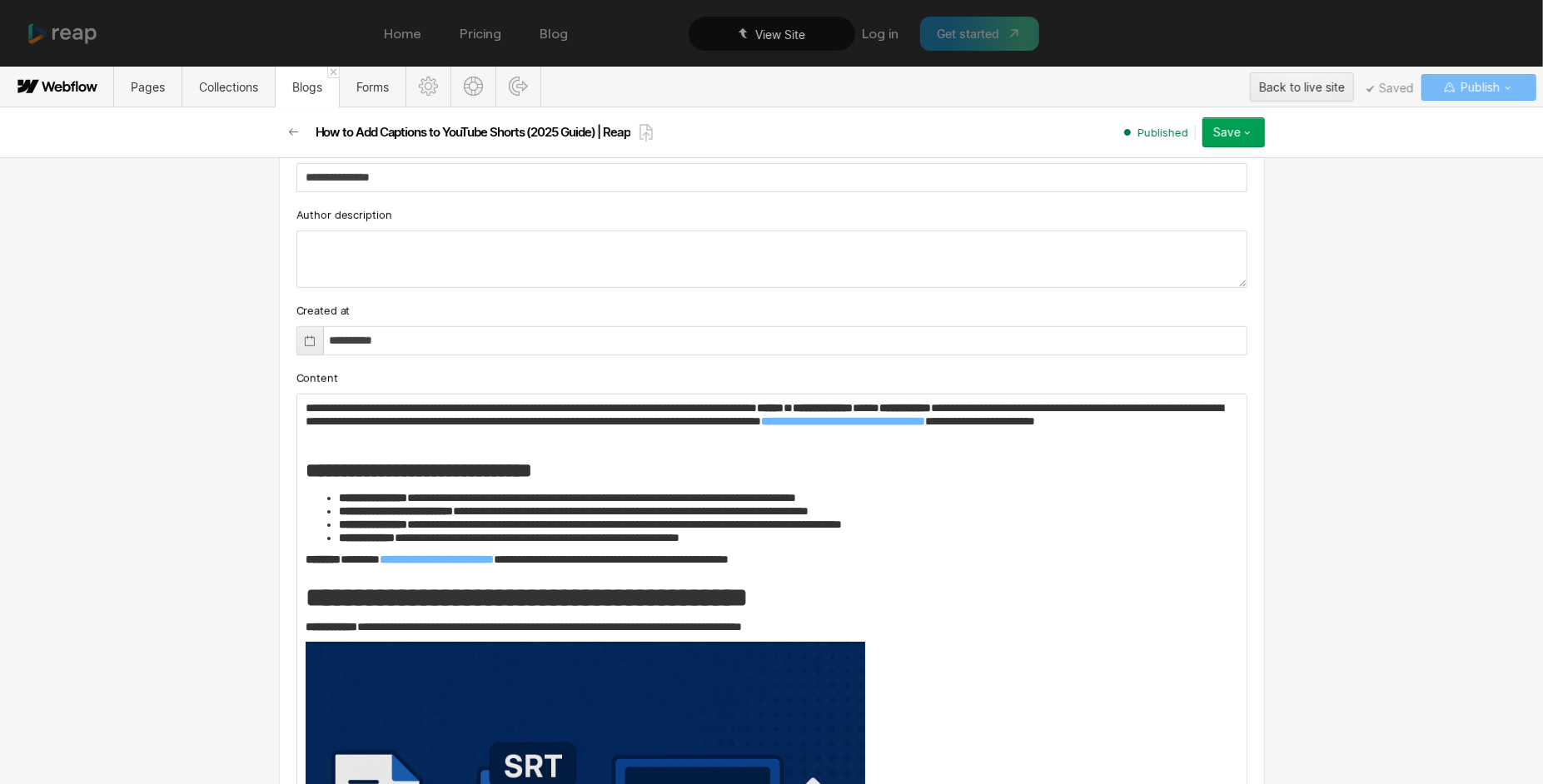
scroll to position [772, 0]
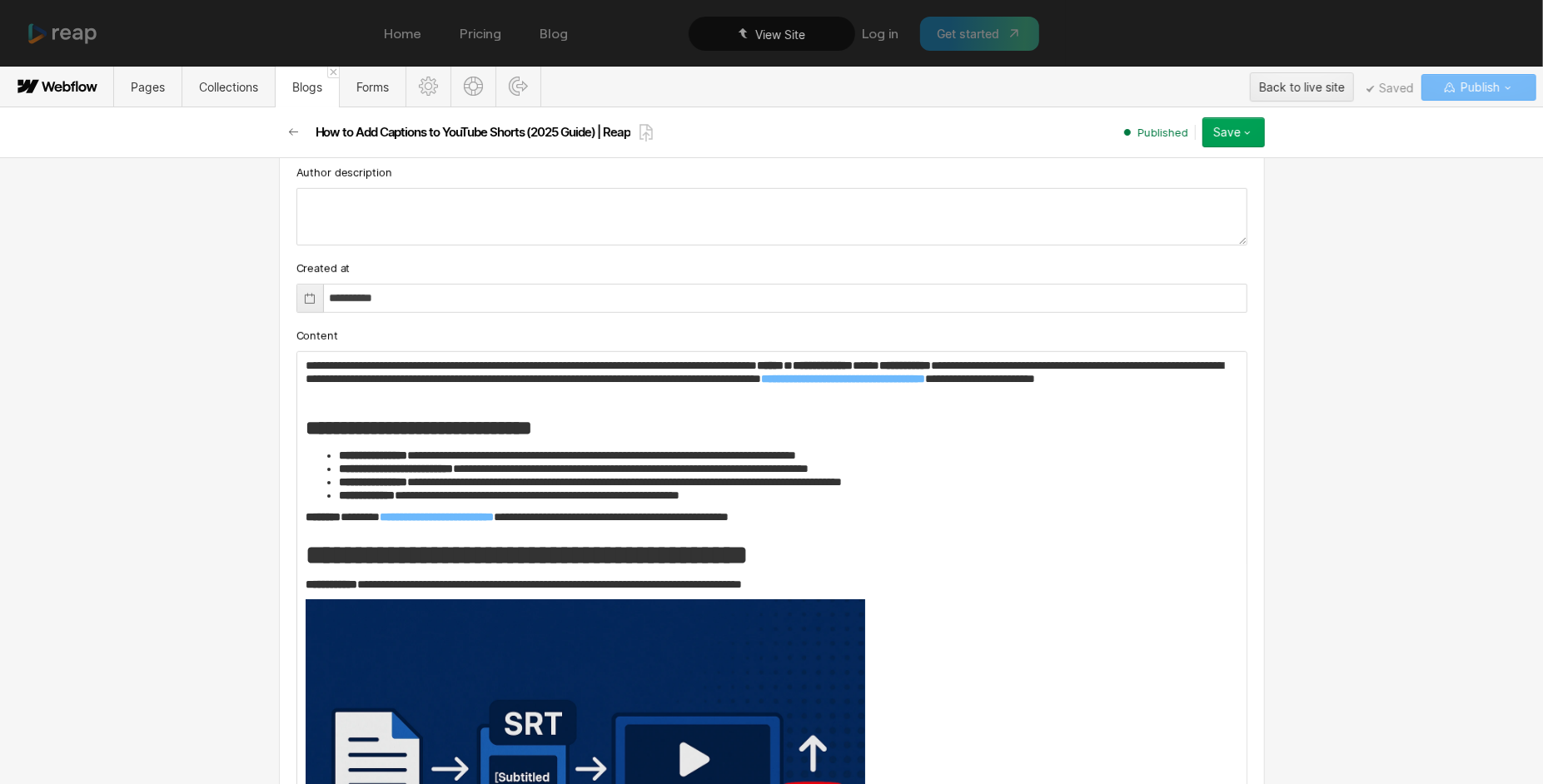
click at [897, 579] on p "**********" at bounding box center [772, 584] width 934 height 14
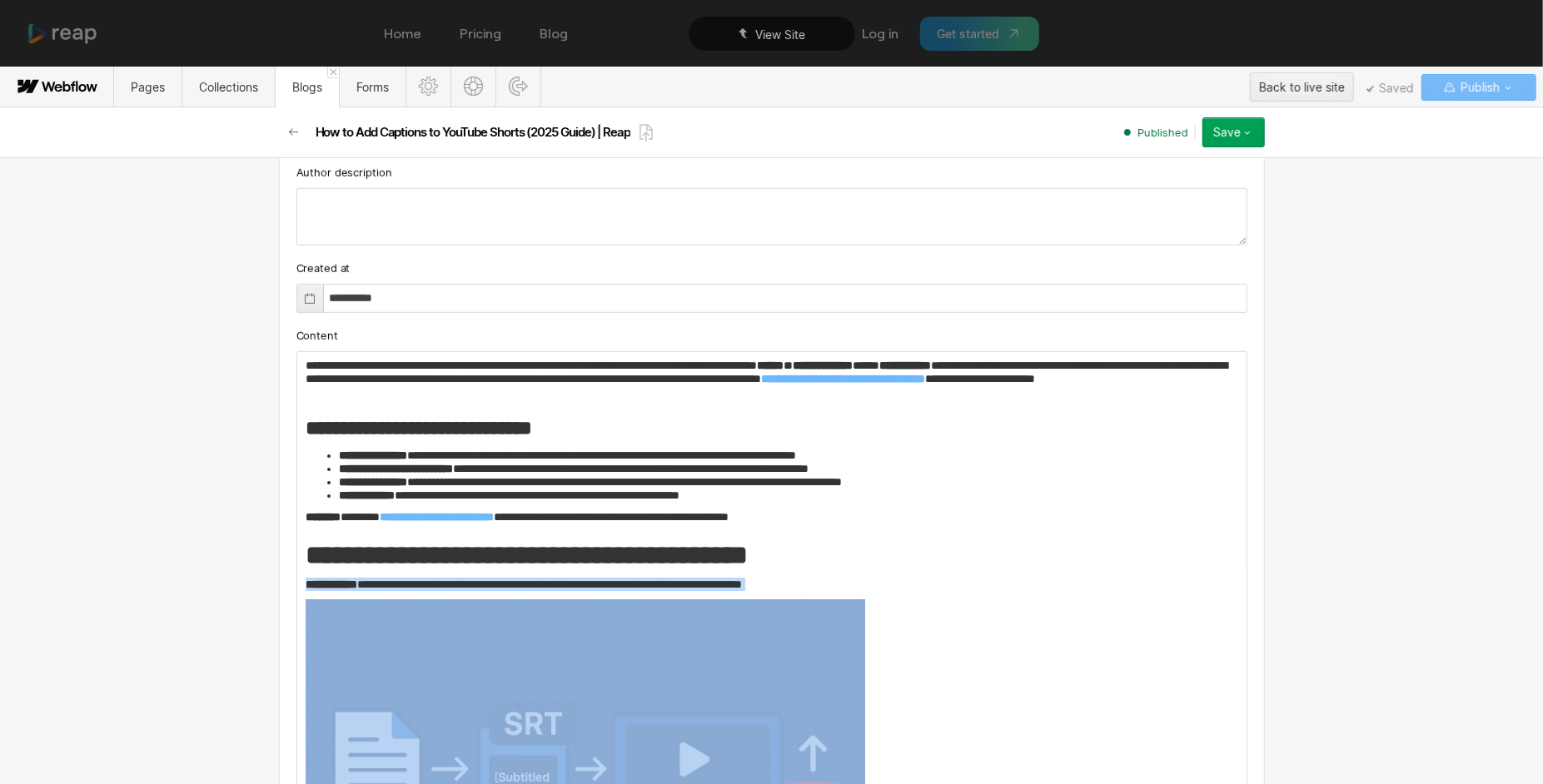
drag, startPoint x: 299, startPoint y: 572, endPoint x: 501, endPoint y: 670, distance: 224.5
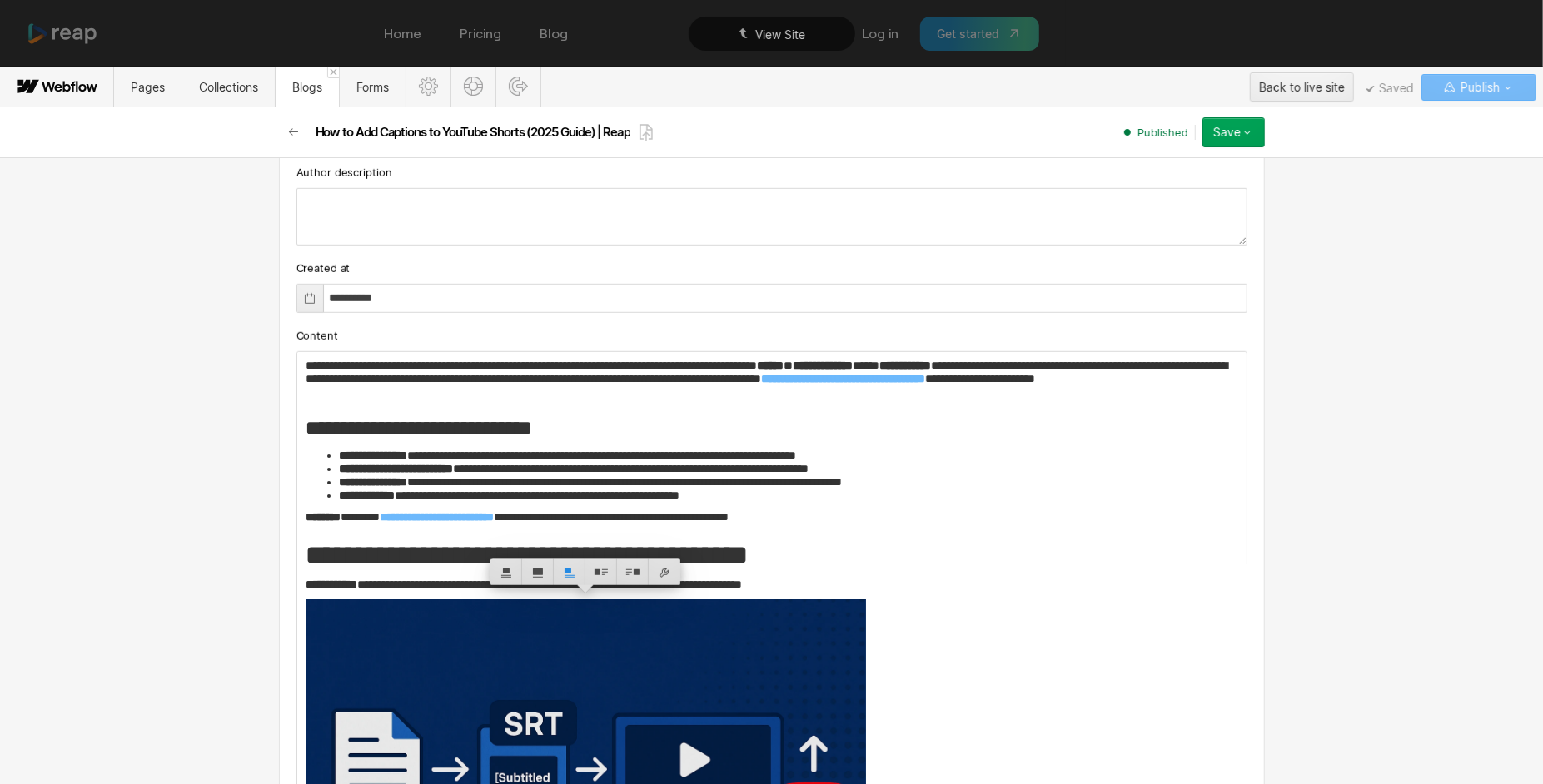
scroll to position [1220, 0]
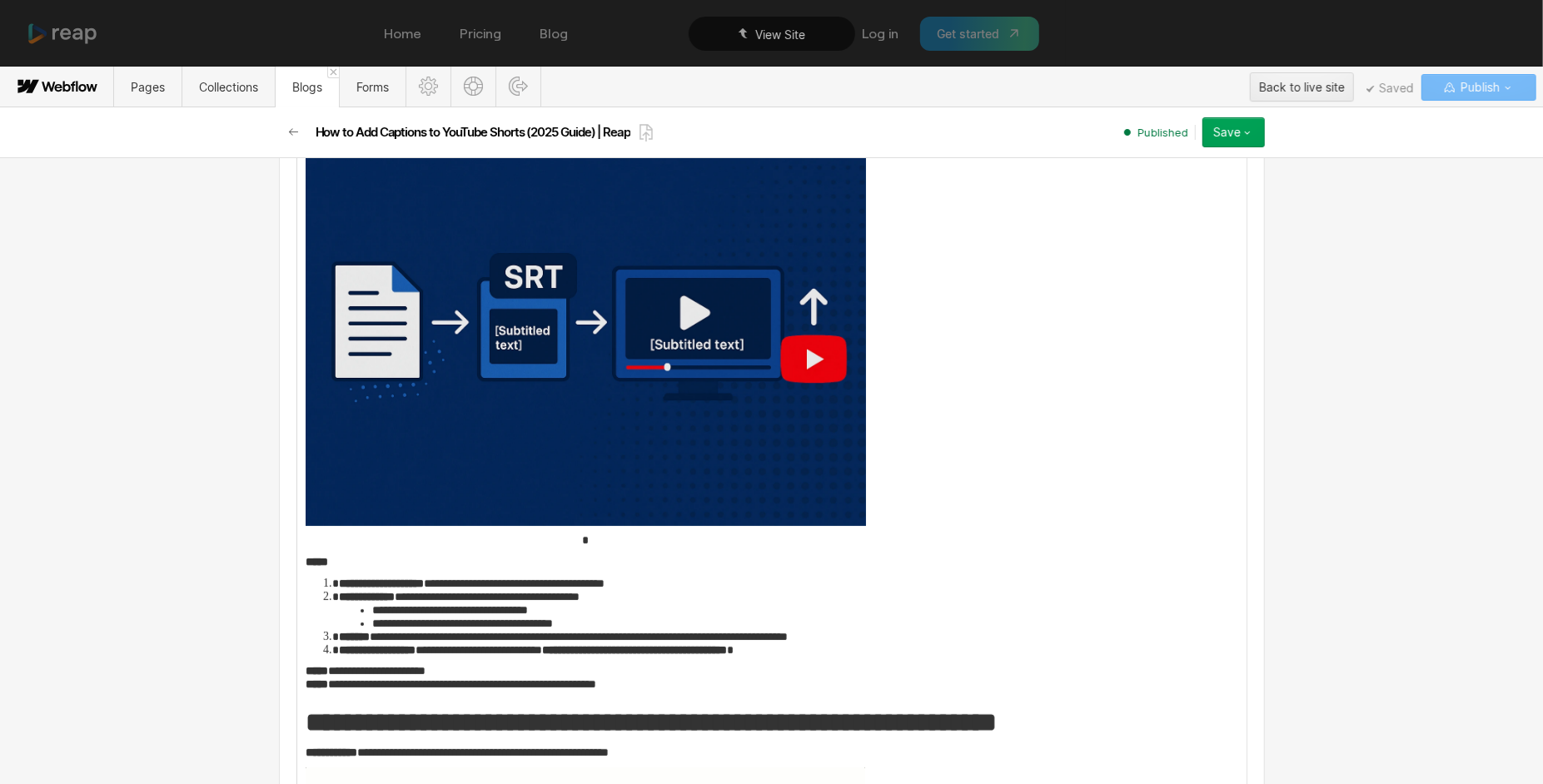
click at [365, 534] on figcaption "*" at bounding box center [585, 540] width 560 height 14
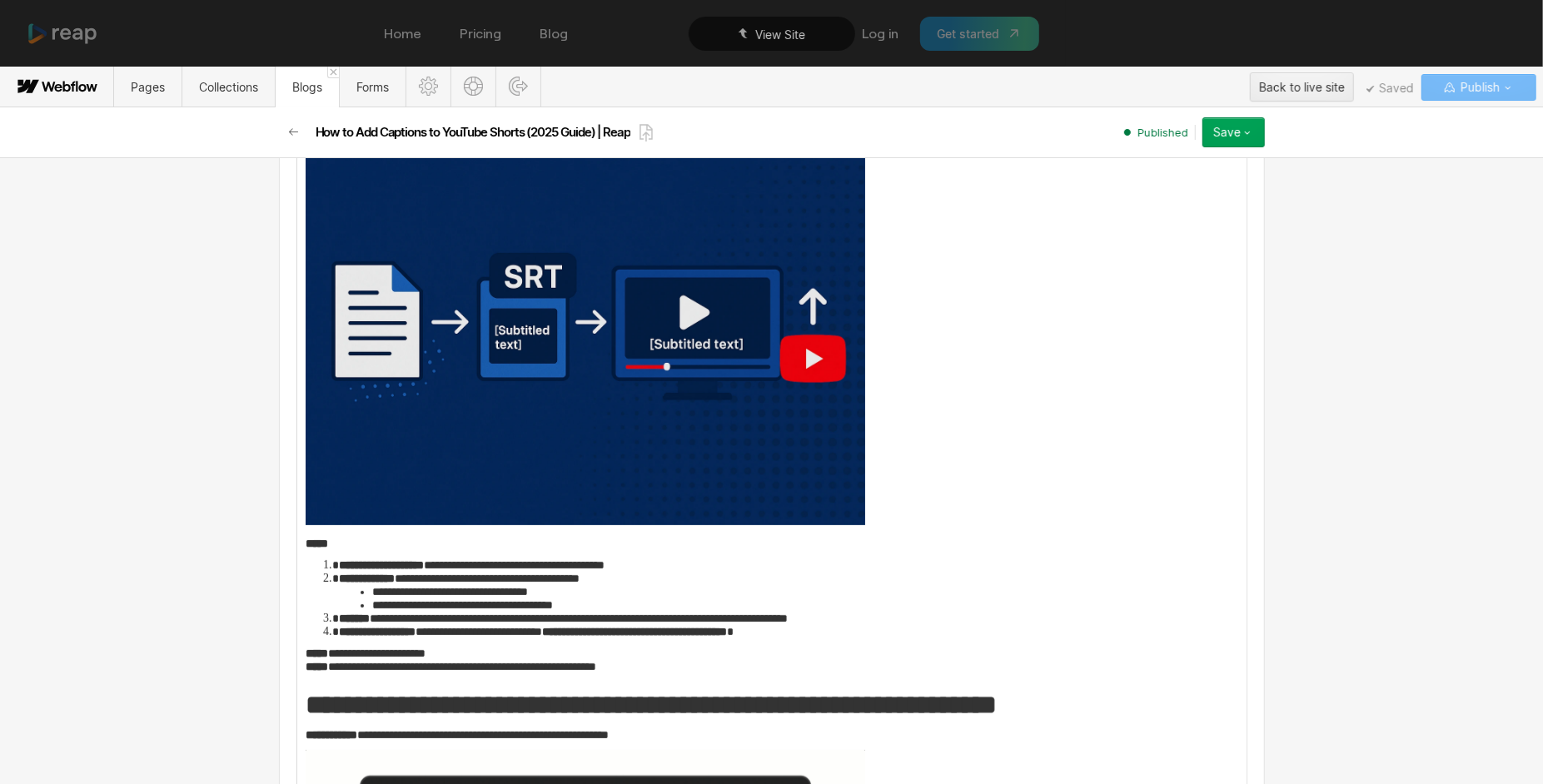
scroll to position [1675, 0]
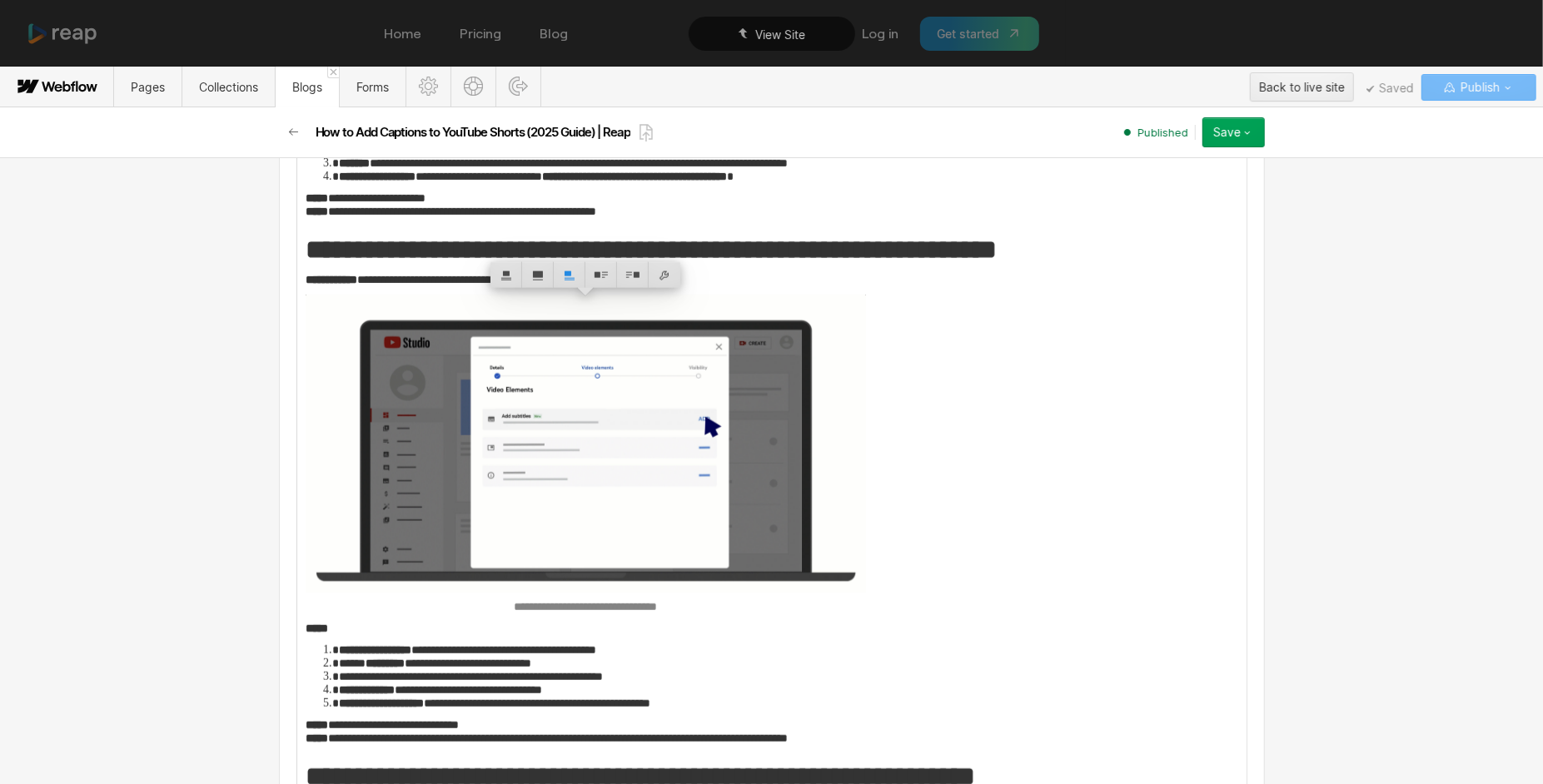
click at [615, 459] on img at bounding box center [585, 443] width 560 height 299
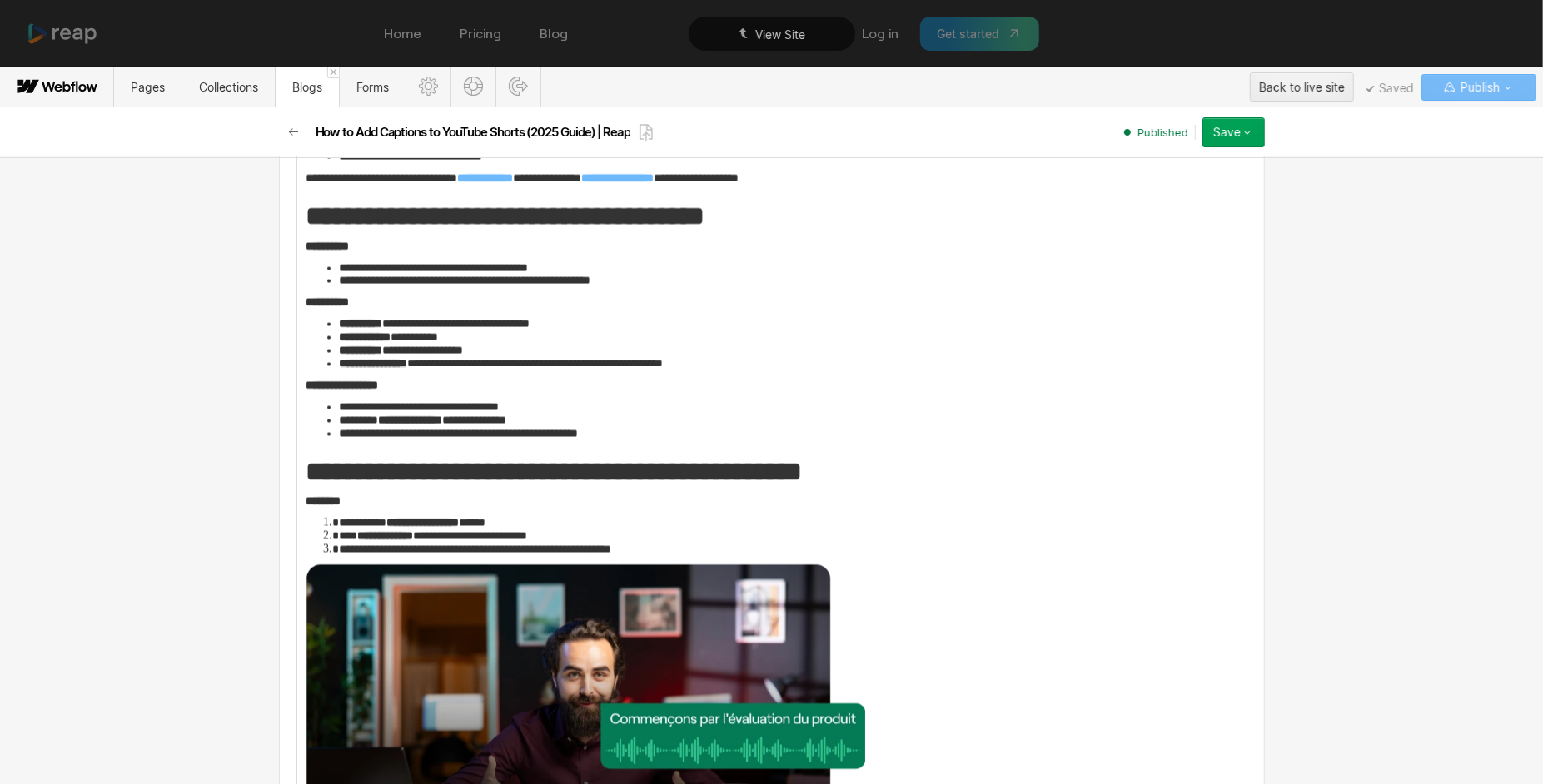
scroll to position [3121, 0]
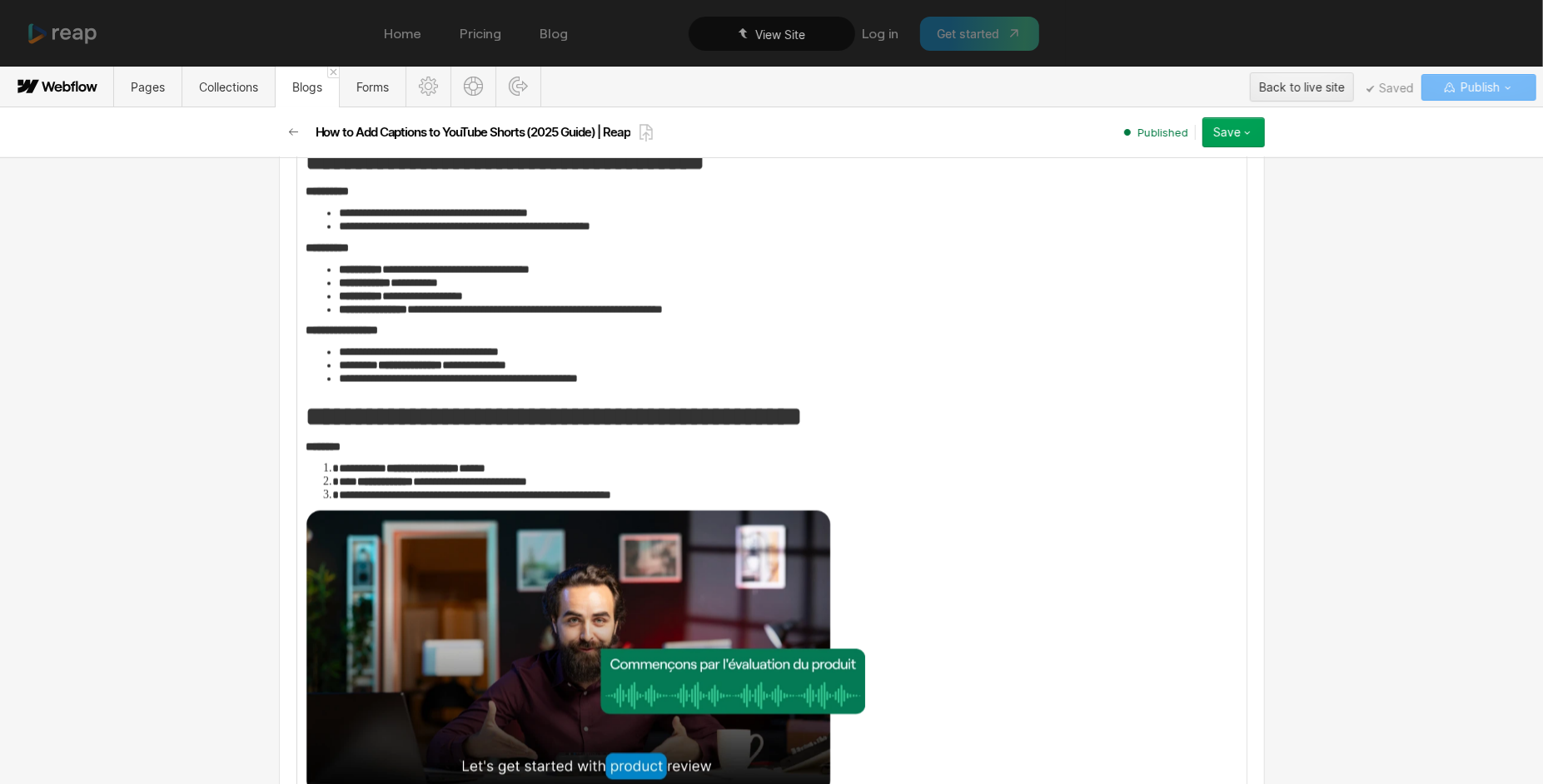
click at [381, 453] on p "********" at bounding box center [772, 446] width 932 height 14
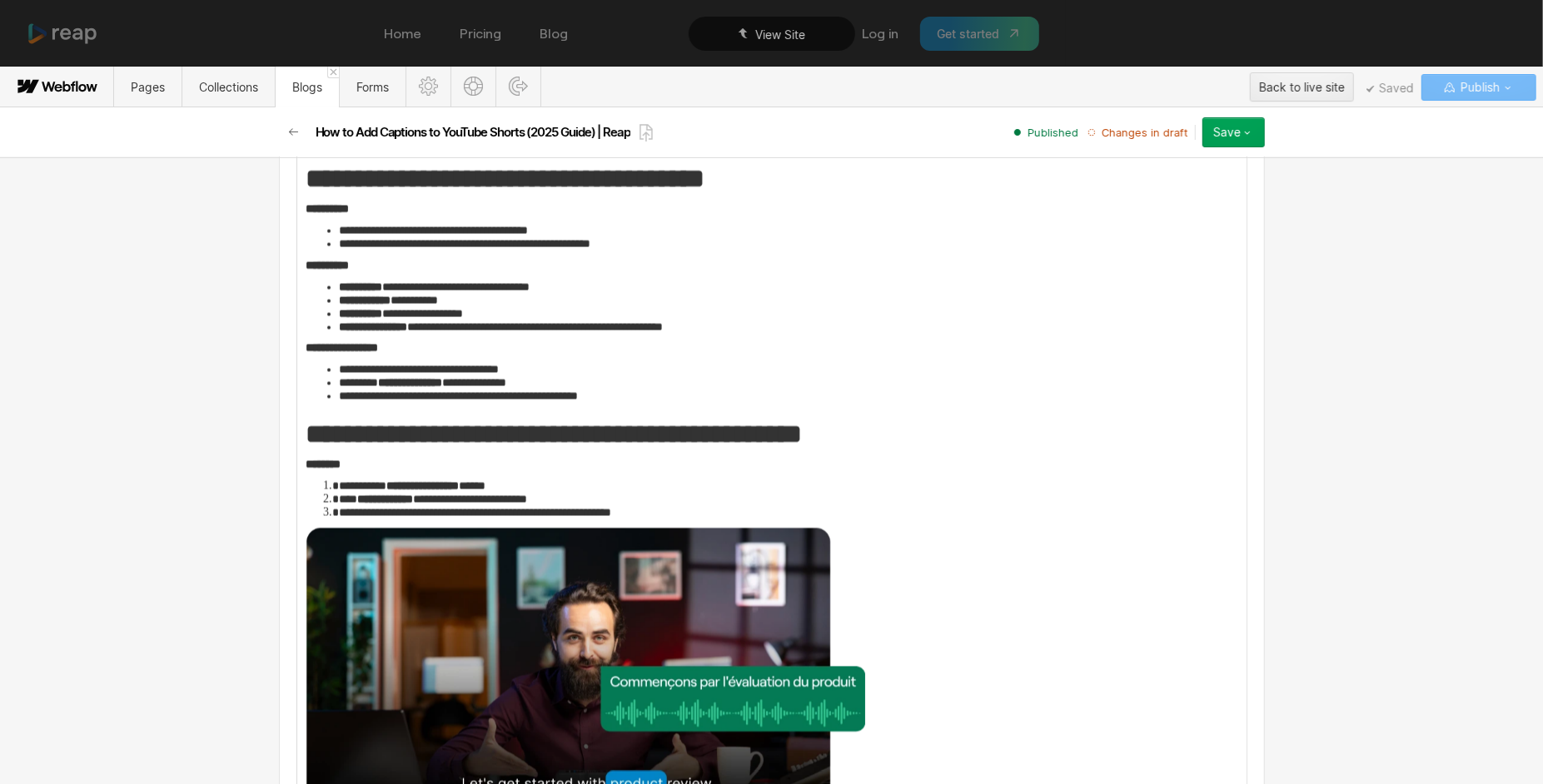
click at [1149, 131] on span "Changes in draft" at bounding box center [1145, 132] width 86 height 15
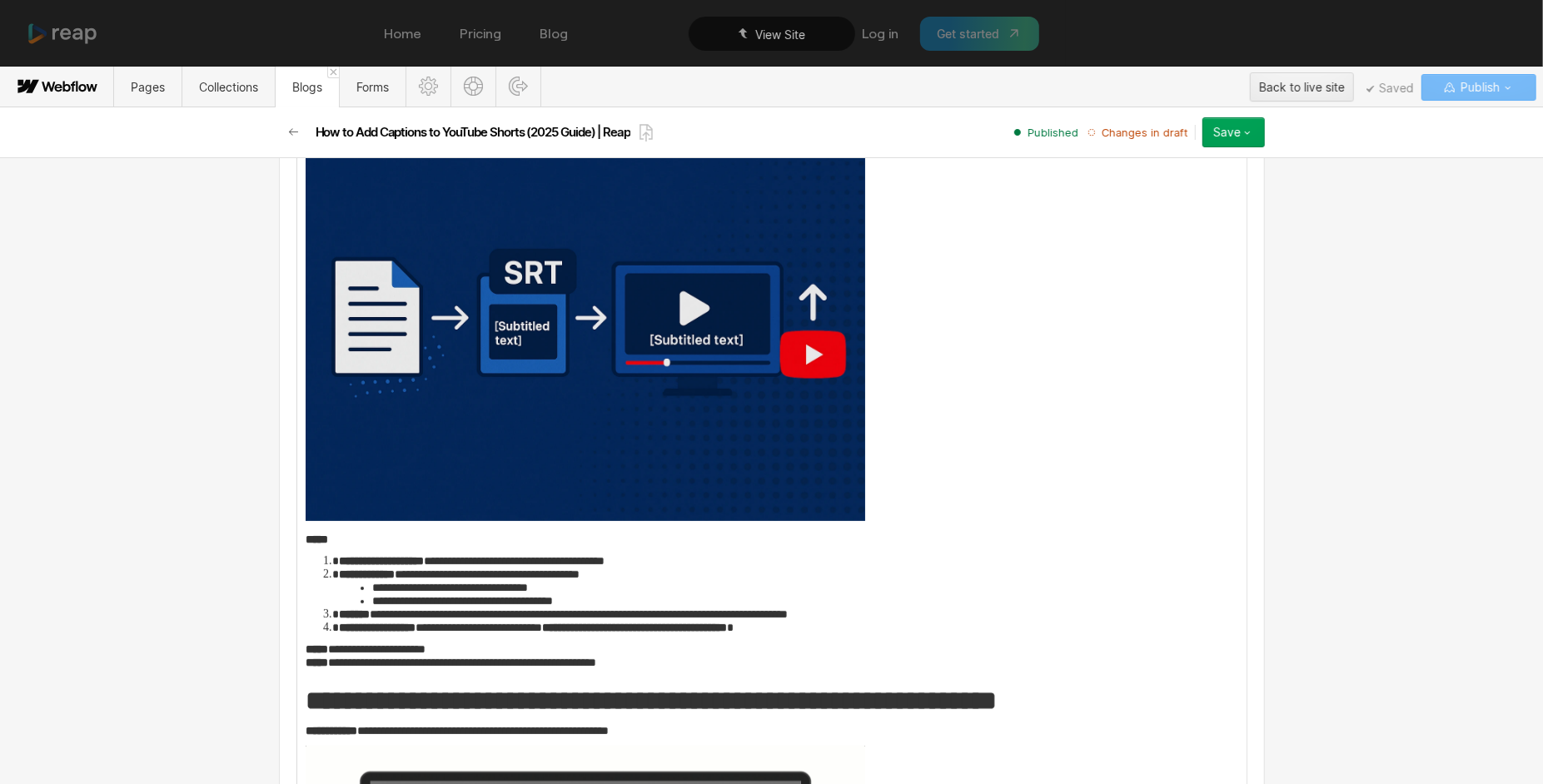
scroll to position [0, 0]
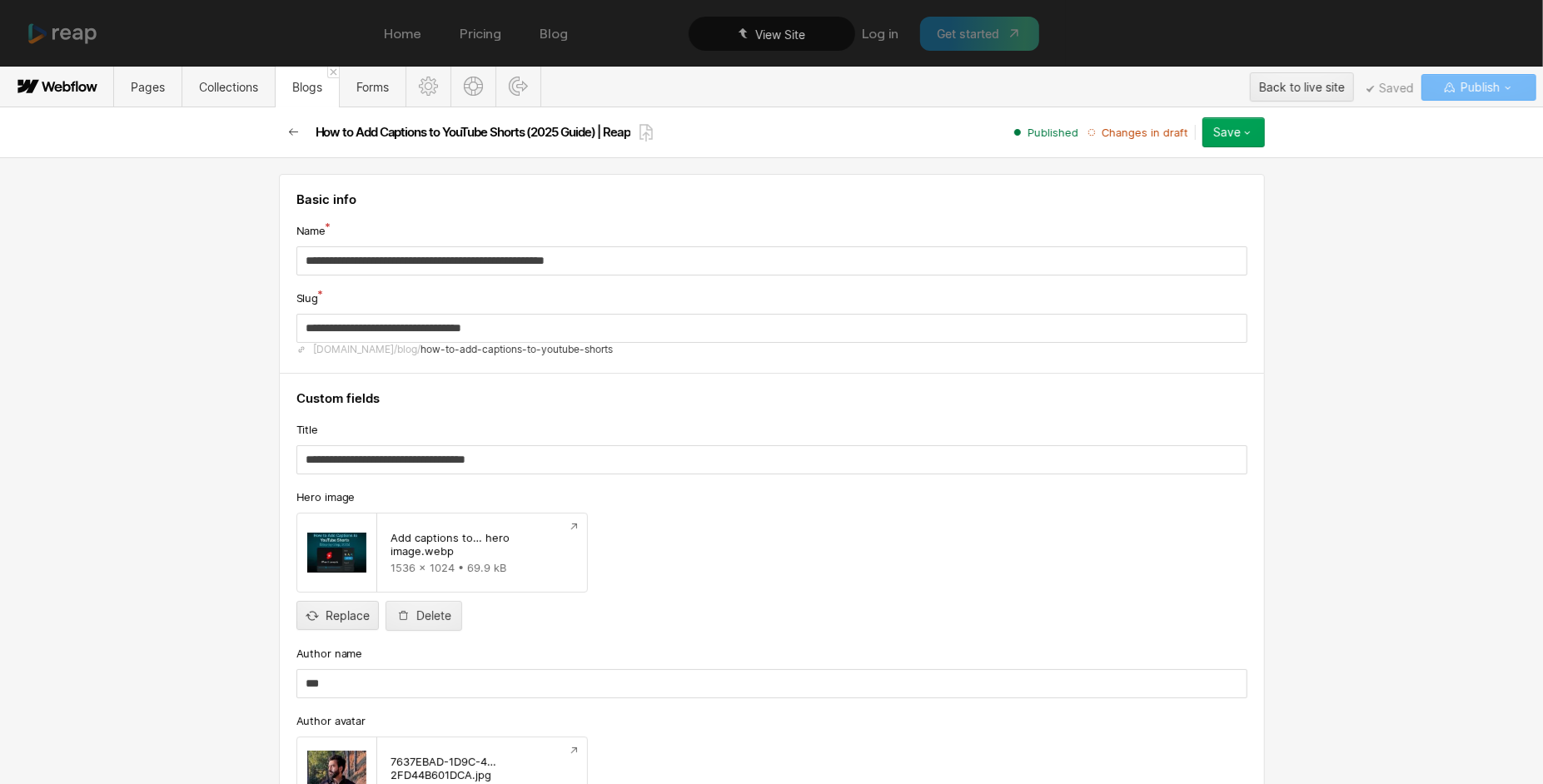
click at [293, 125] on icon "button" at bounding box center [294, 132] width 14 height 14
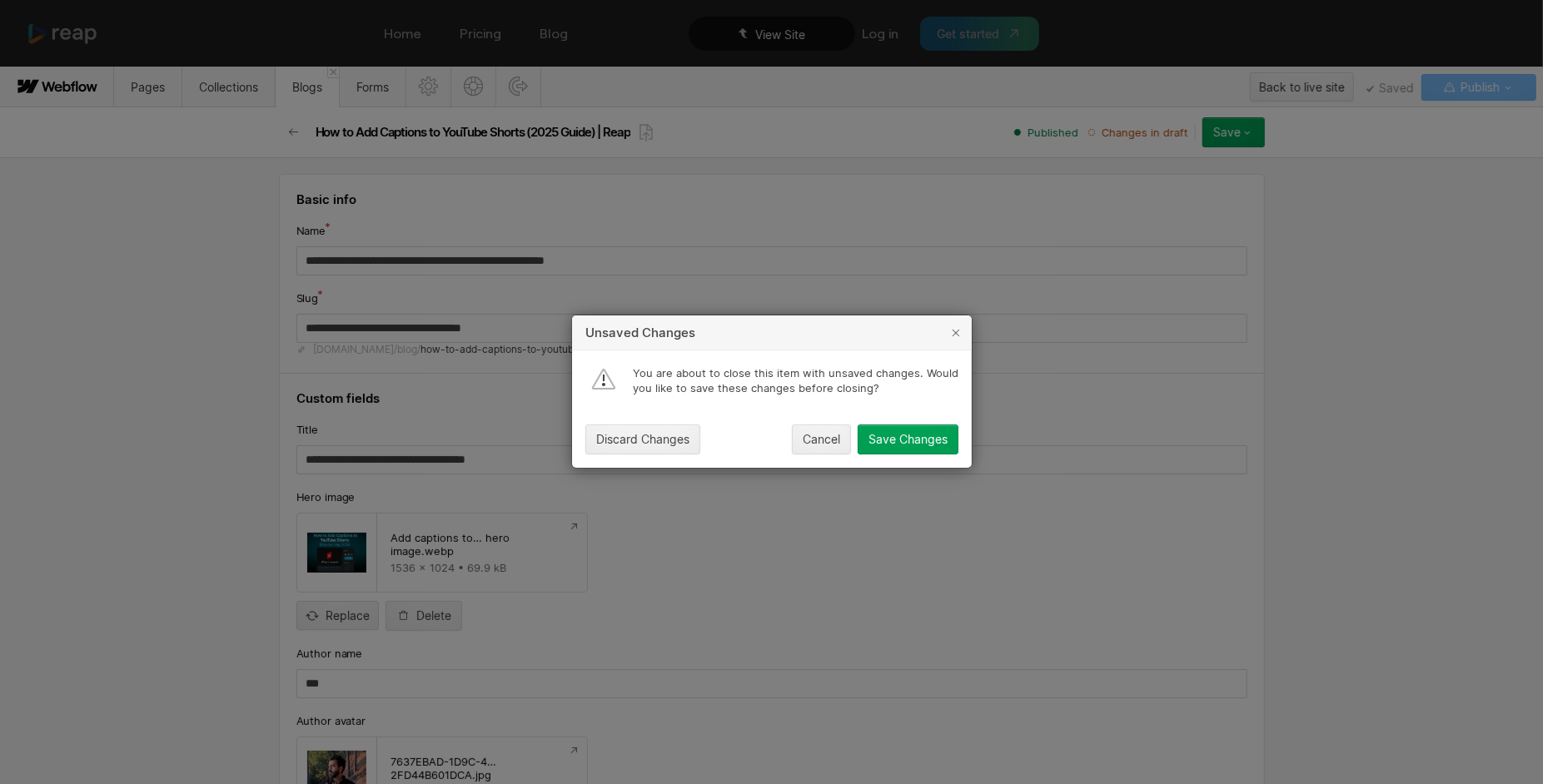
click at [652, 460] on div "You are about to close this item with unsaved changes. Would you like to save t…" at bounding box center [772, 409] width 399 height 117
click at [637, 440] on div "Discard Changes" at bounding box center [642, 440] width 93 height 14
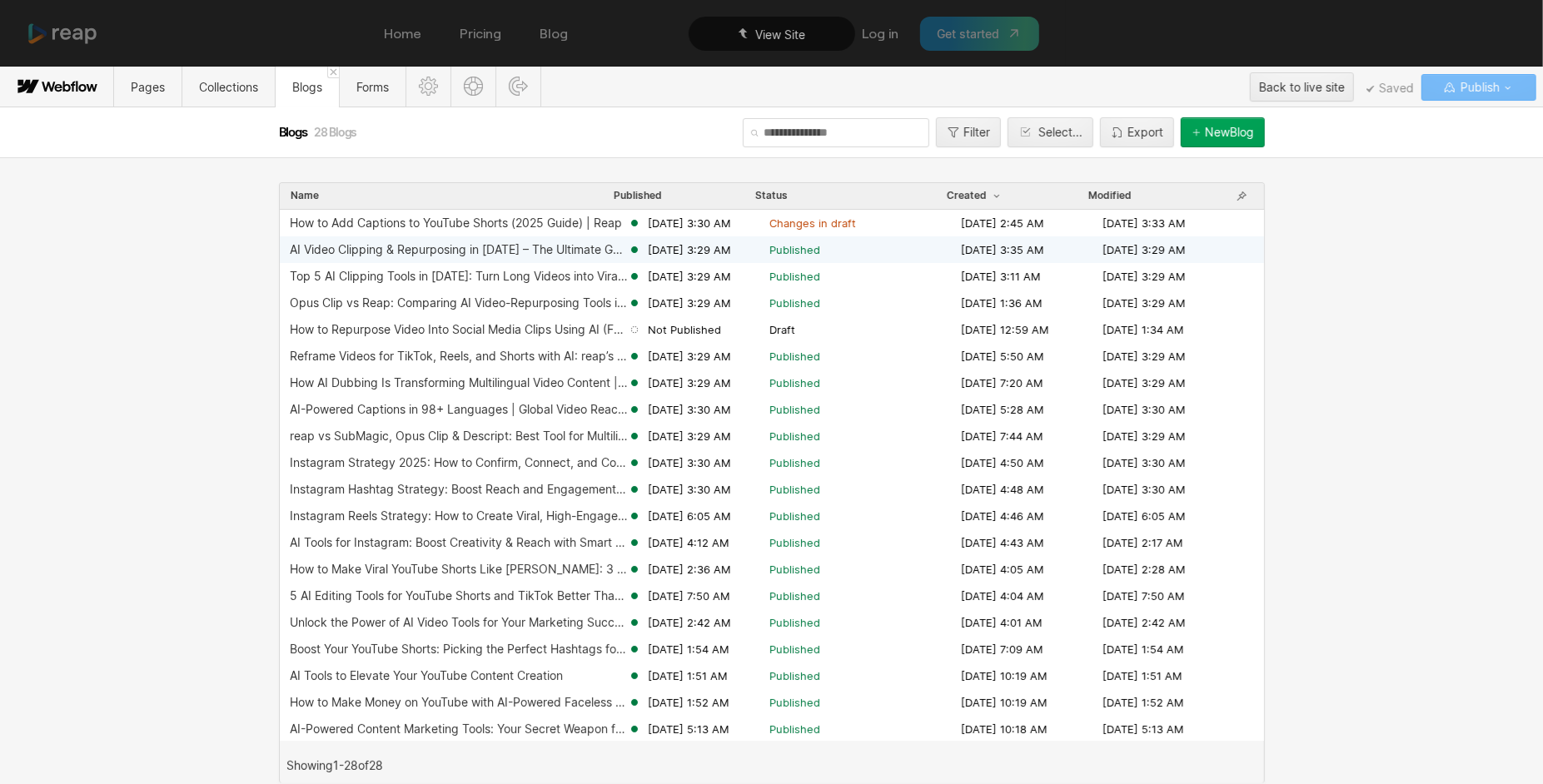
click at [487, 246] on div "AI Video Clipping & Repurposing in [DATE] – The Ultimate Guide for Creators" at bounding box center [458, 250] width 338 height 14
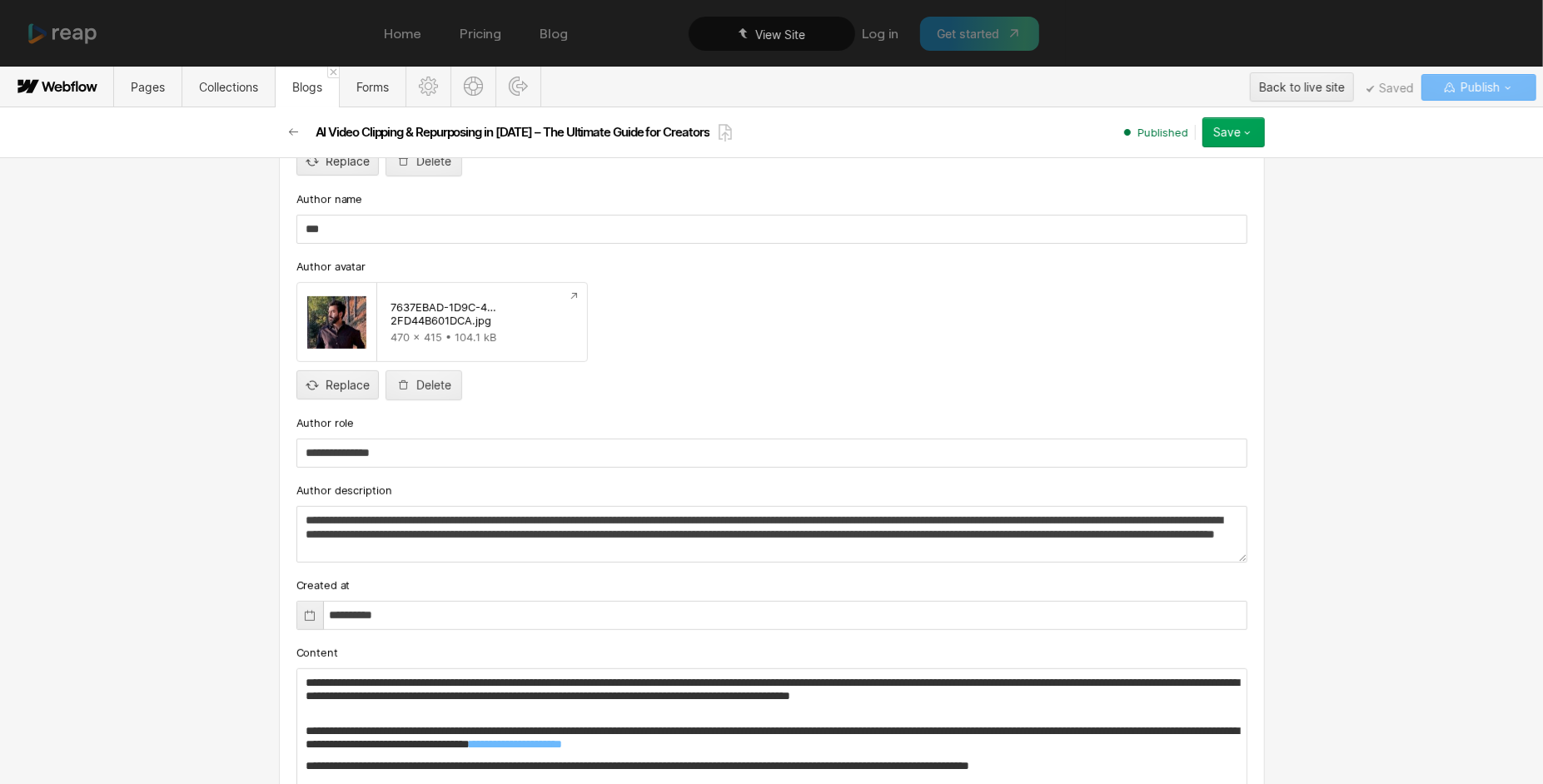
scroll to position [534, 0]
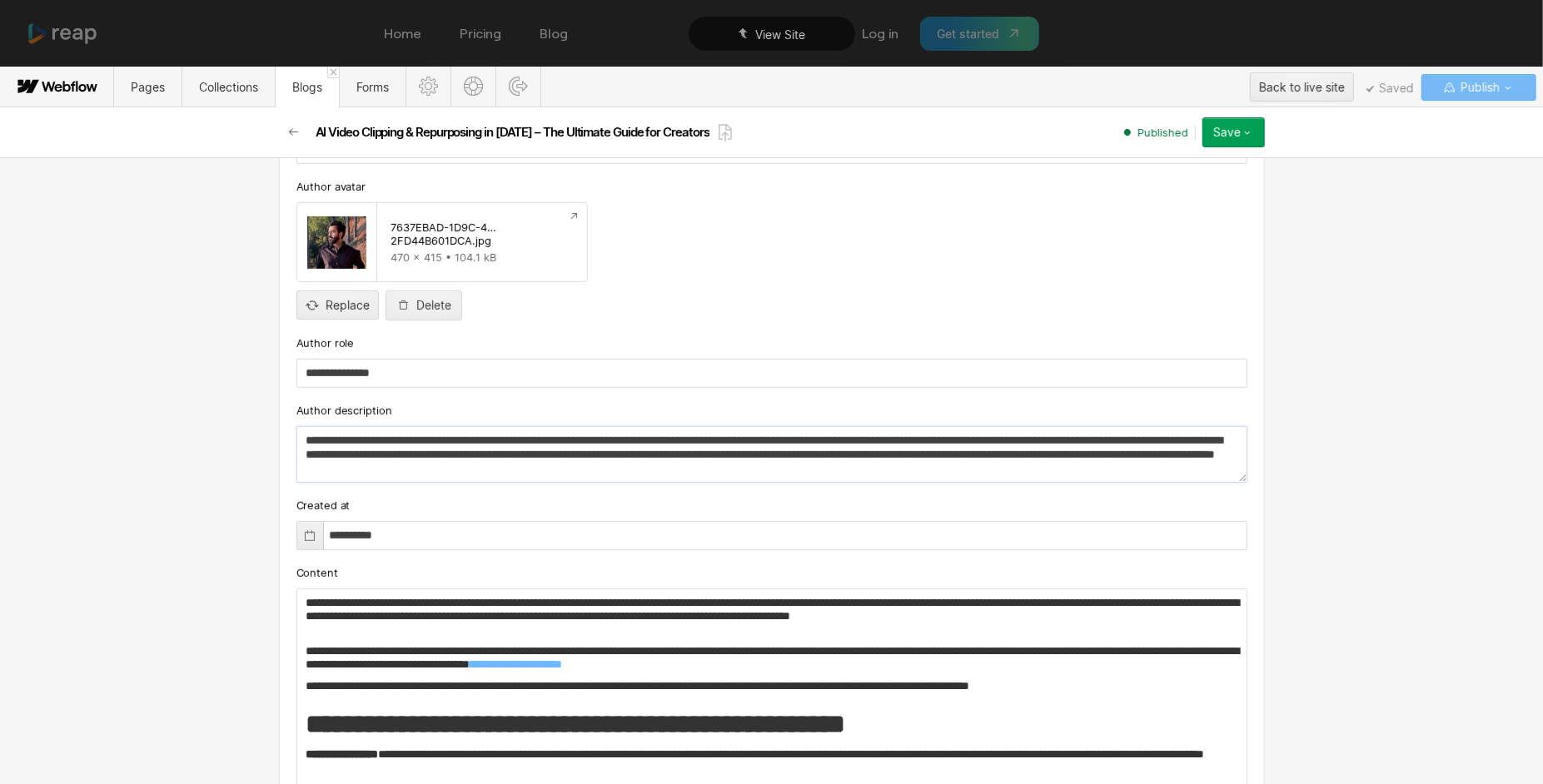
click at [498, 450] on textarea "**********" at bounding box center [772, 454] width 952 height 57
paste textarea
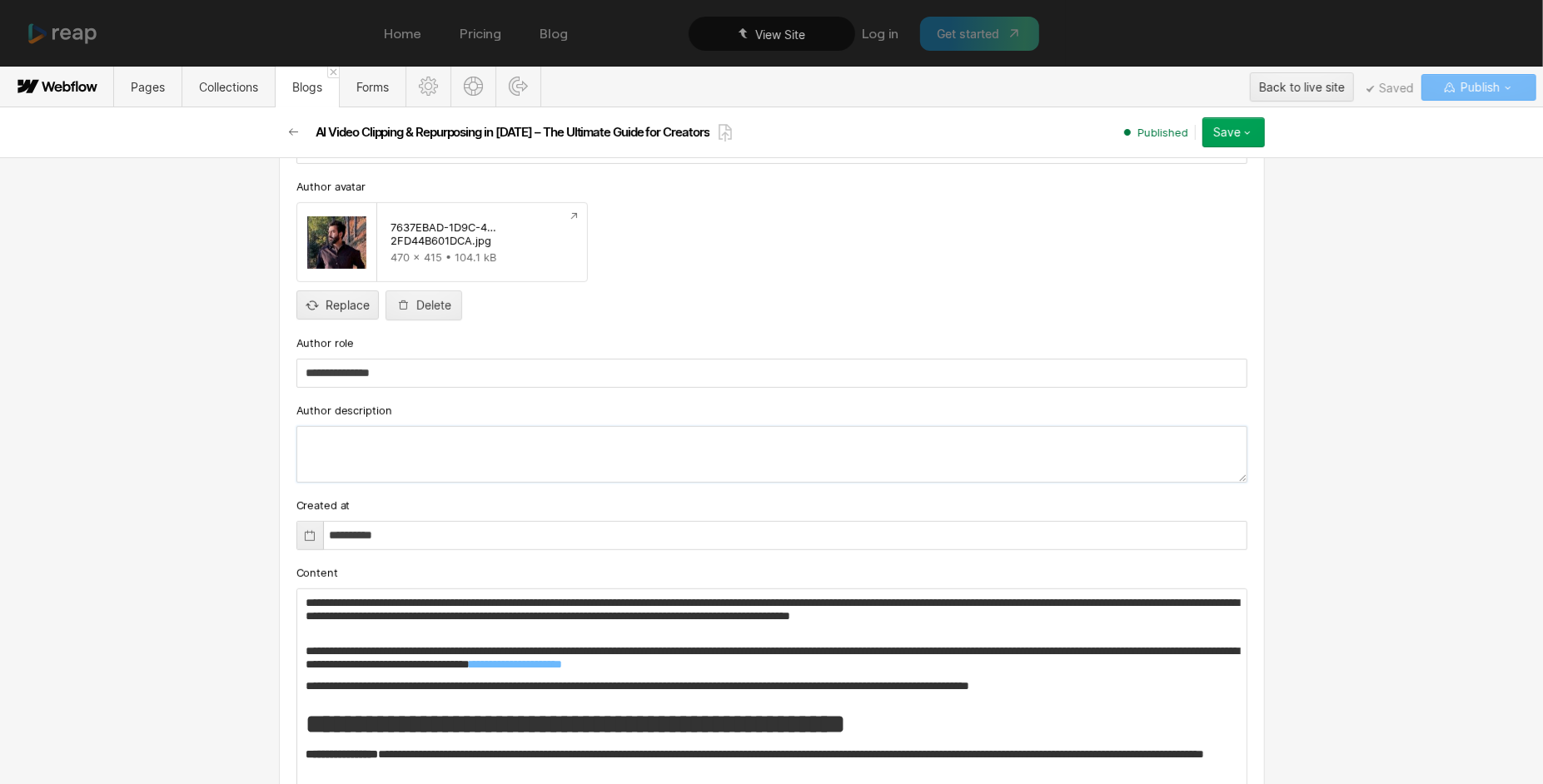
type textarea "**********"
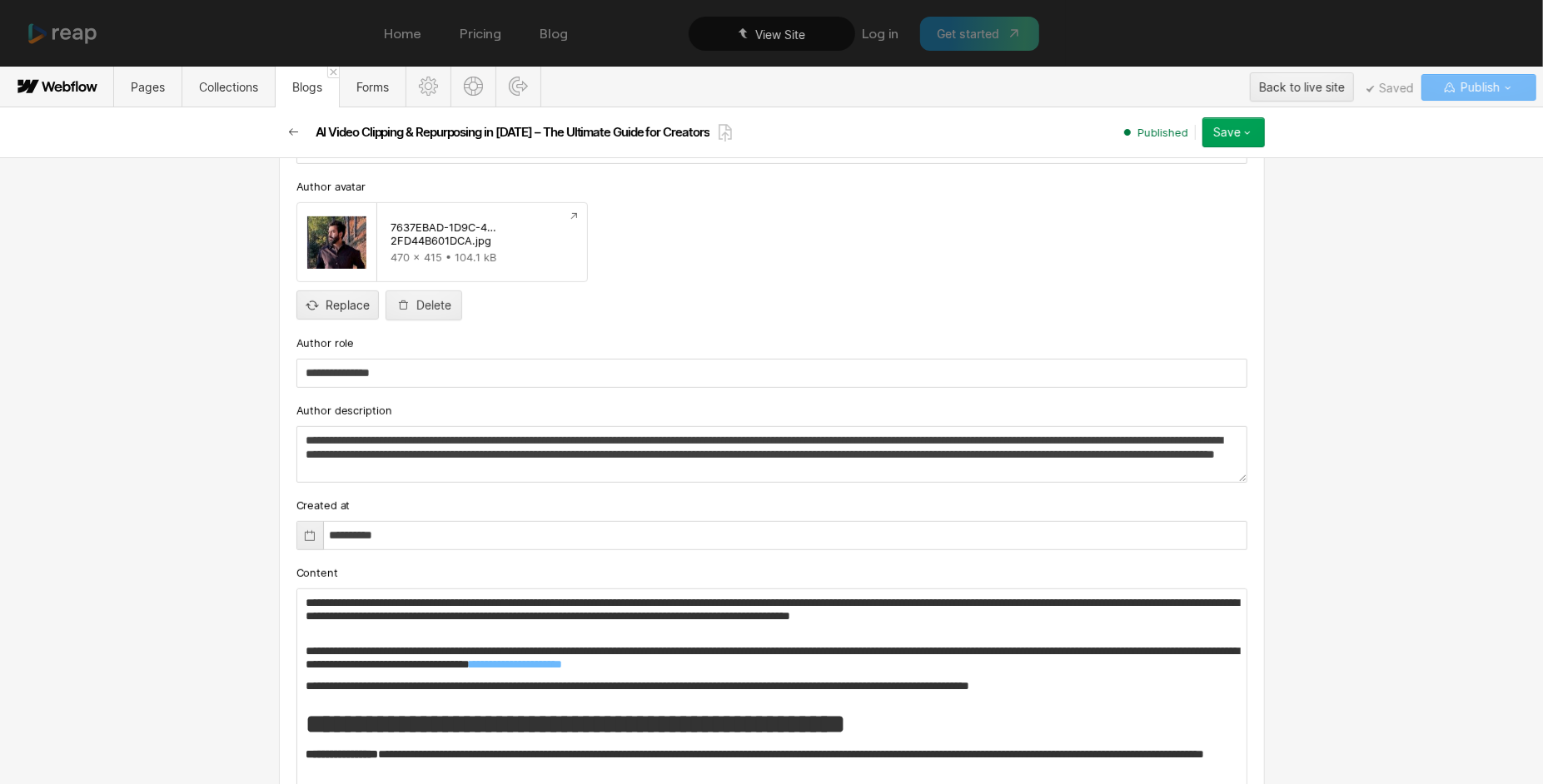
click at [294, 136] on icon "button" at bounding box center [294, 132] width 14 height 14
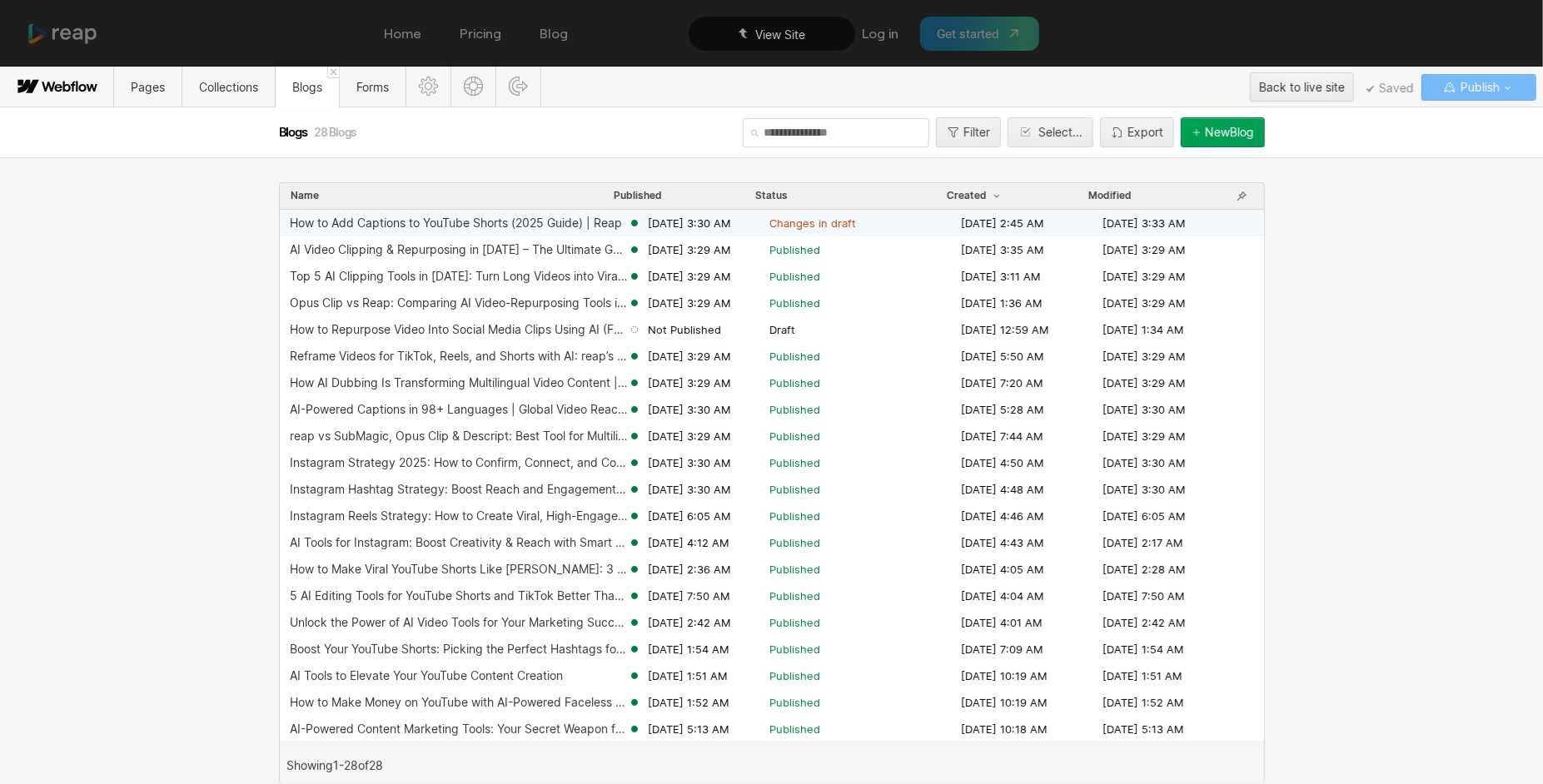
click at [731, 219] on span "[DATE] 3:30 AM" at bounding box center [689, 222] width 83 height 15
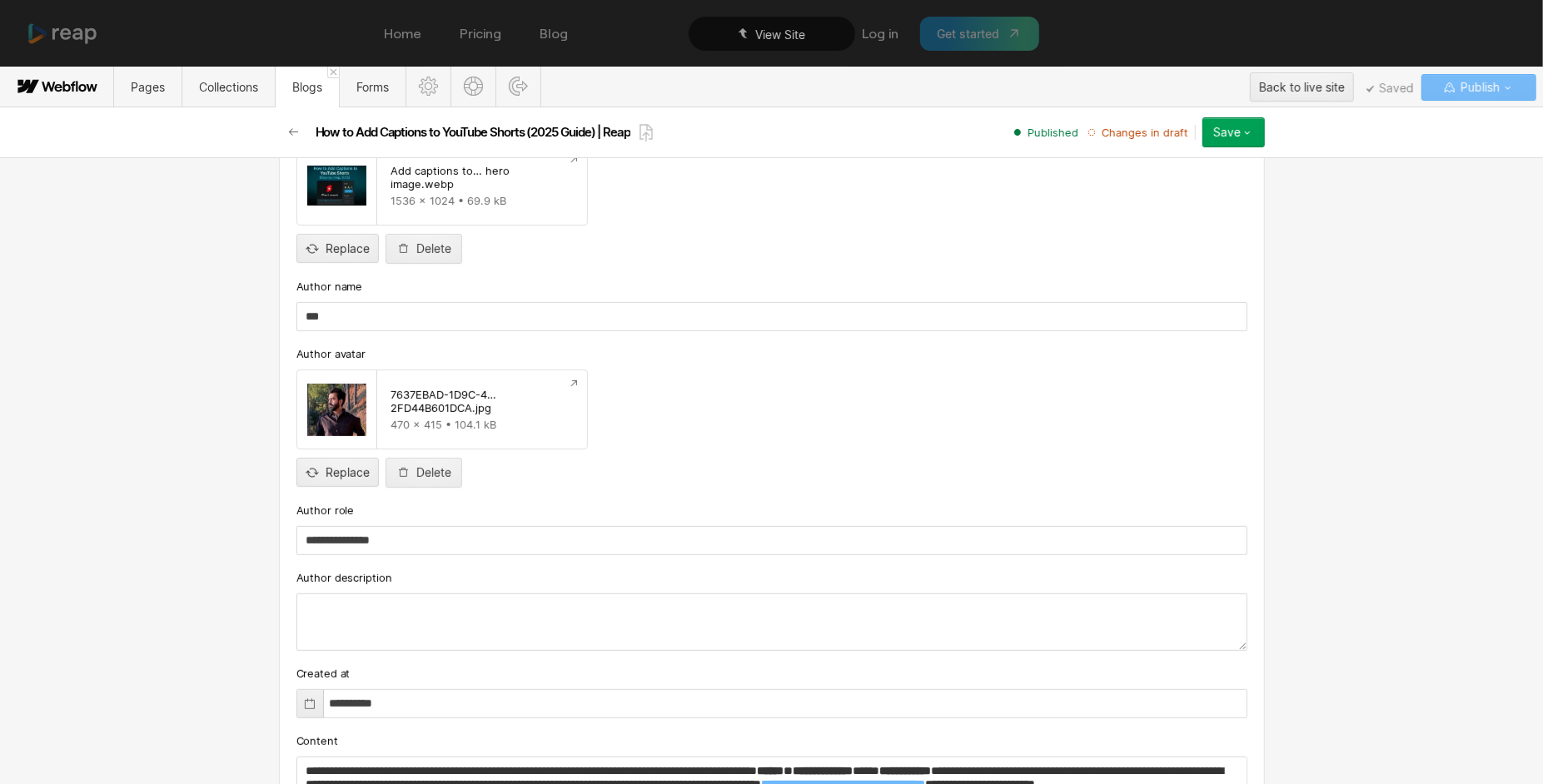
scroll to position [413, 0]
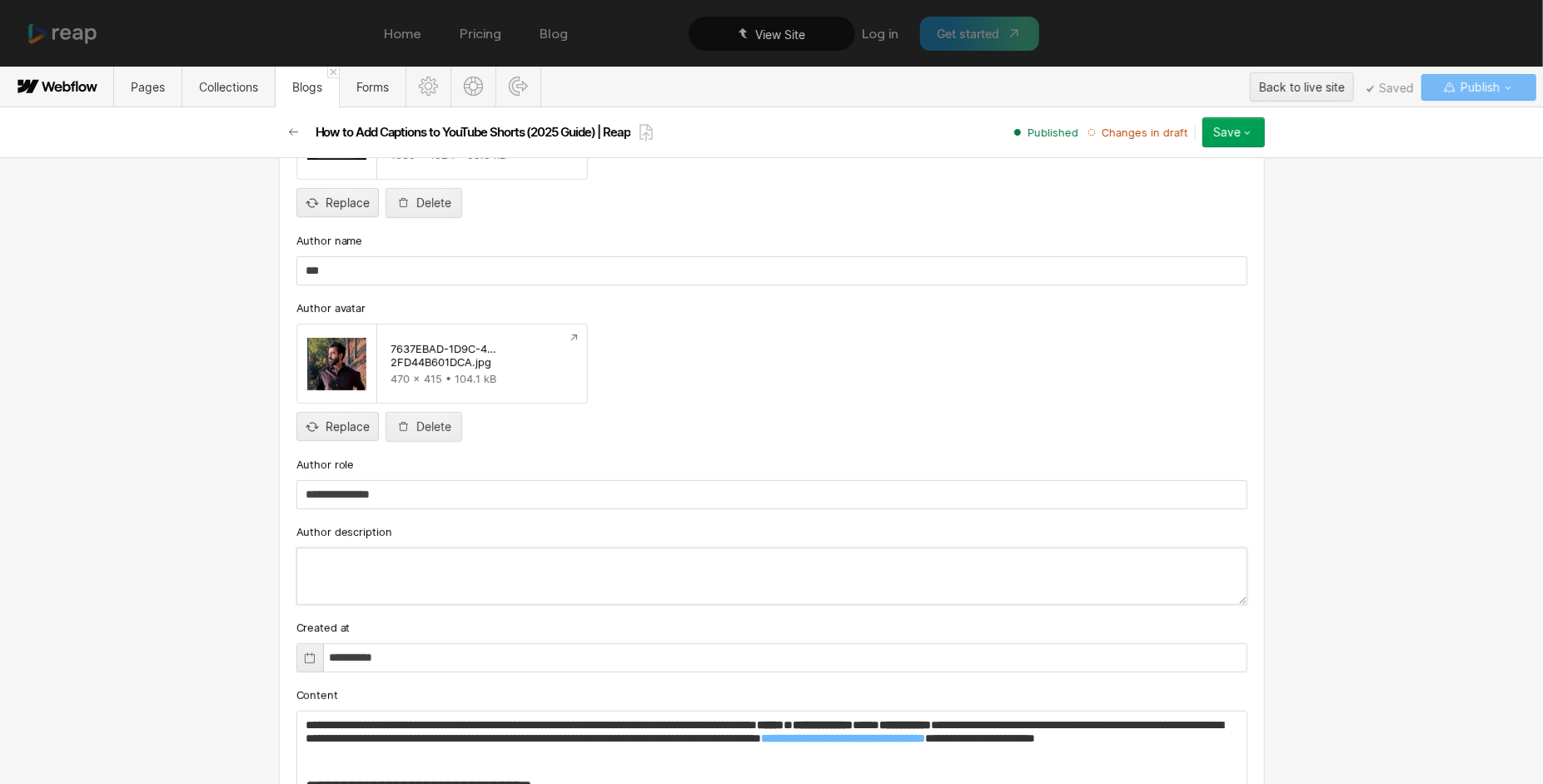
click at [438, 576] on textarea at bounding box center [772, 576] width 951 height 58
paste textarea "**********"
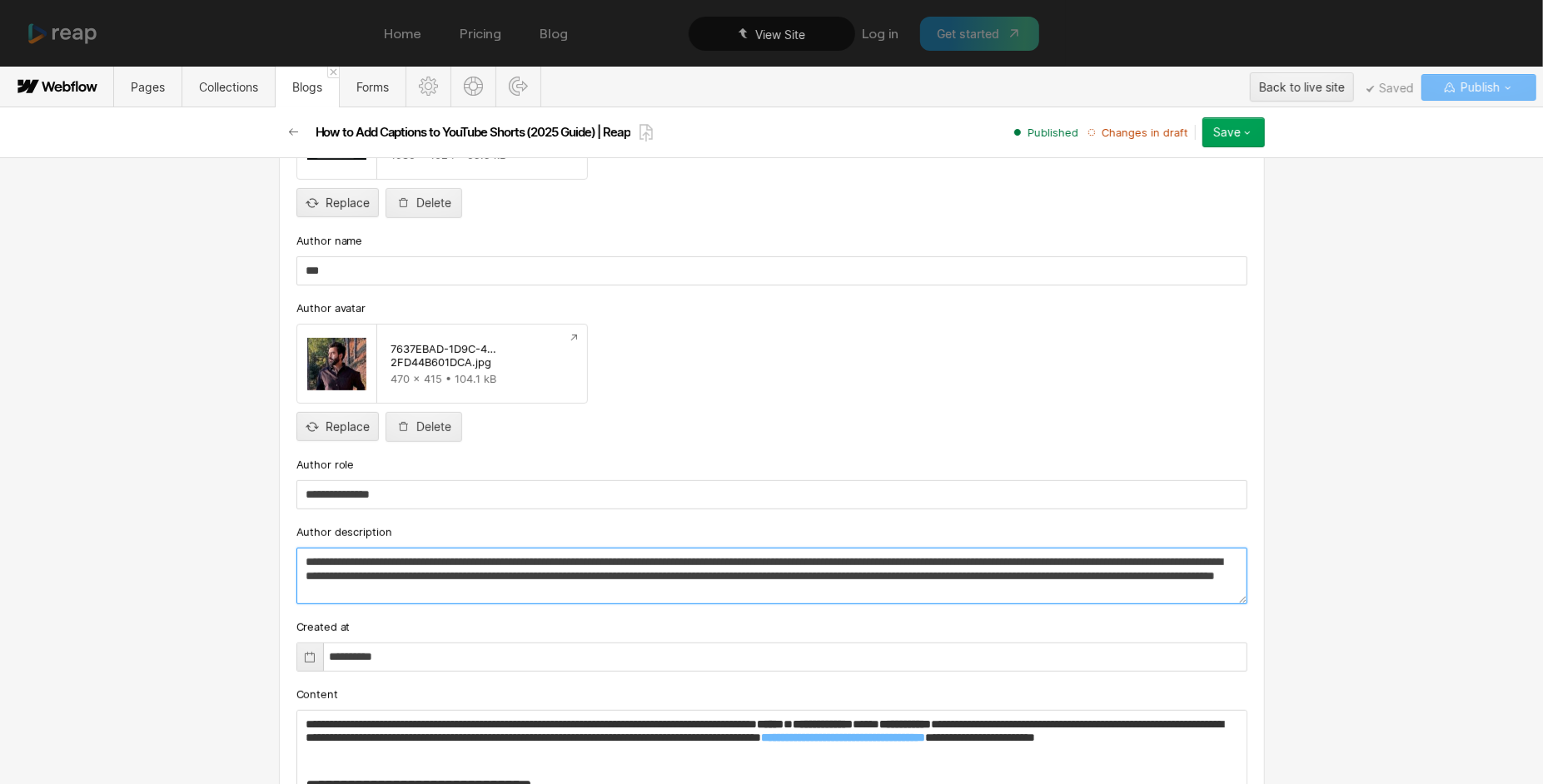
type textarea "**********"
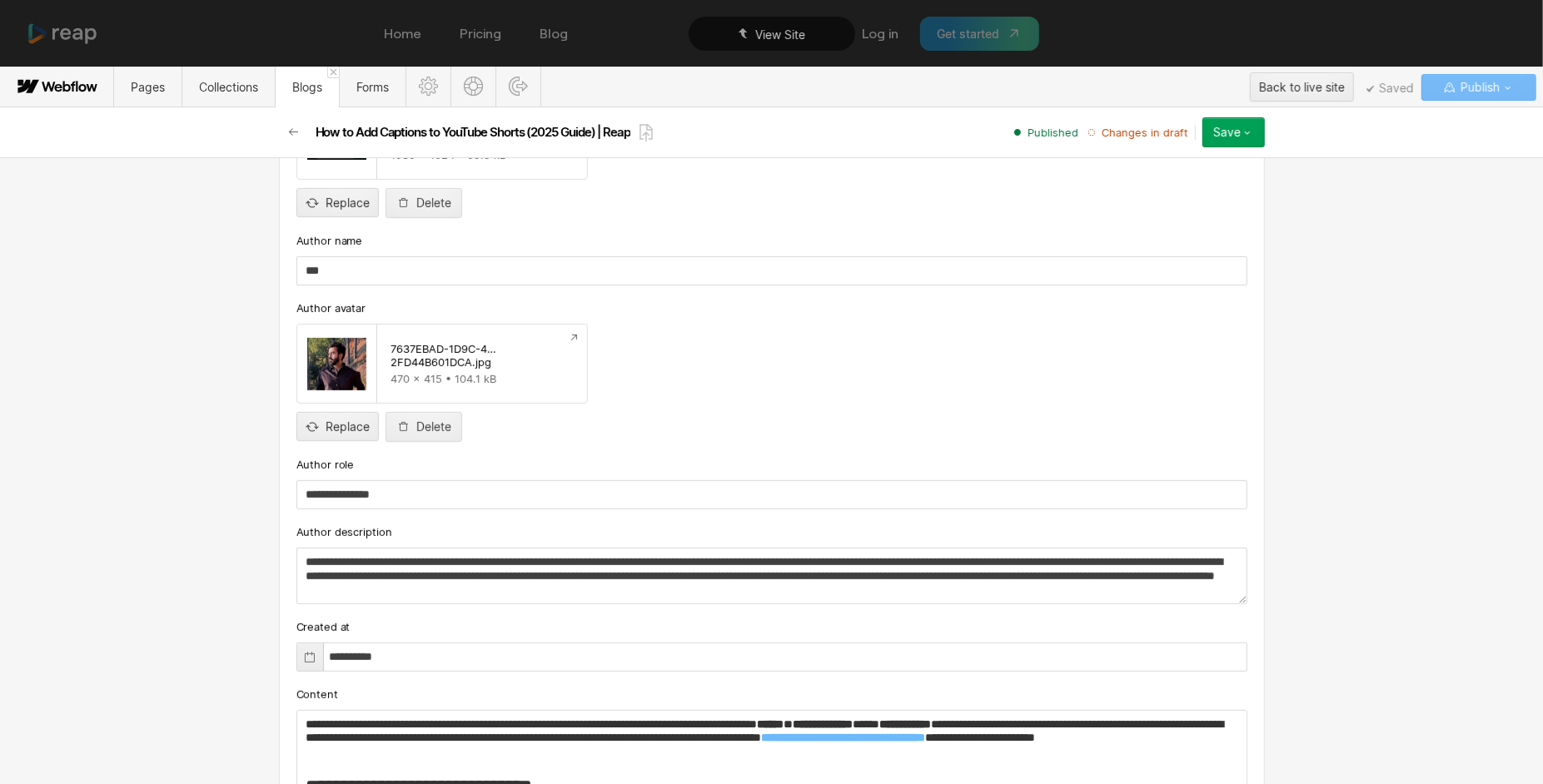
click at [1227, 119] on button "Save" at bounding box center [1234, 132] width 63 height 30
click at [1162, 179] on div "Publish now" at bounding box center [1182, 188] width 164 height 23
